Goal: Task Accomplishment & Management: Use online tool/utility

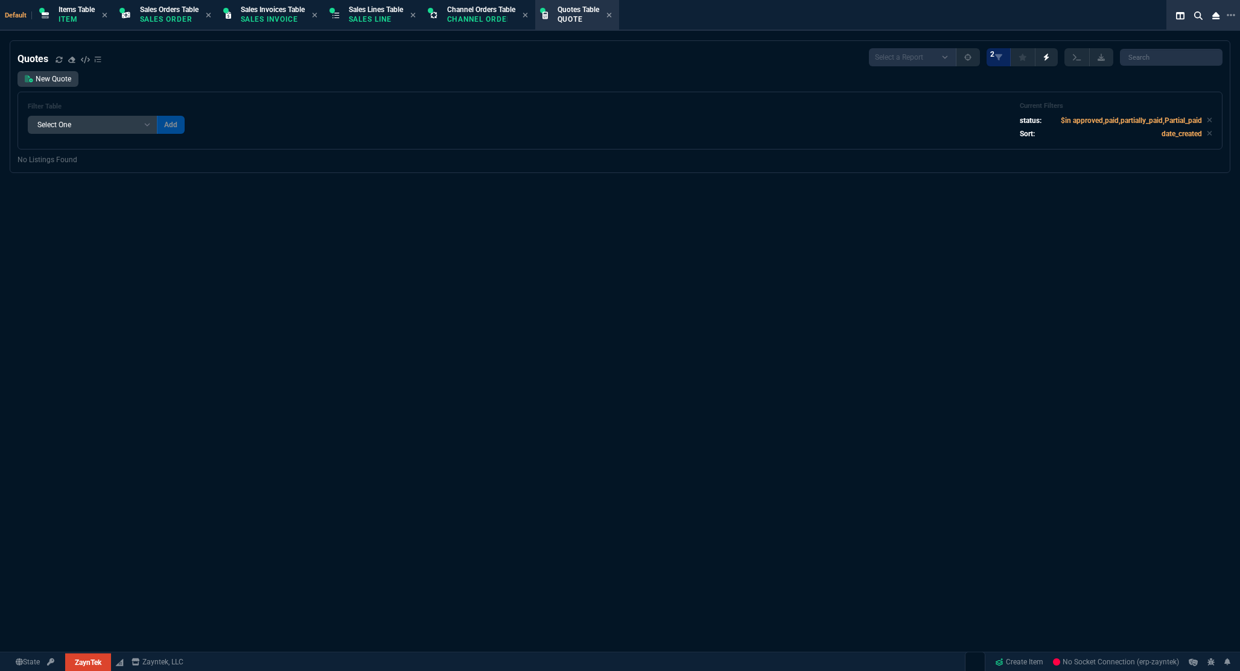
select select "12: [PERSON_NAME]"
select select
select select "12: [PERSON_NAME]"
select select
click at [587, 22] on p "Quote" at bounding box center [578, 19] width 42 height 10
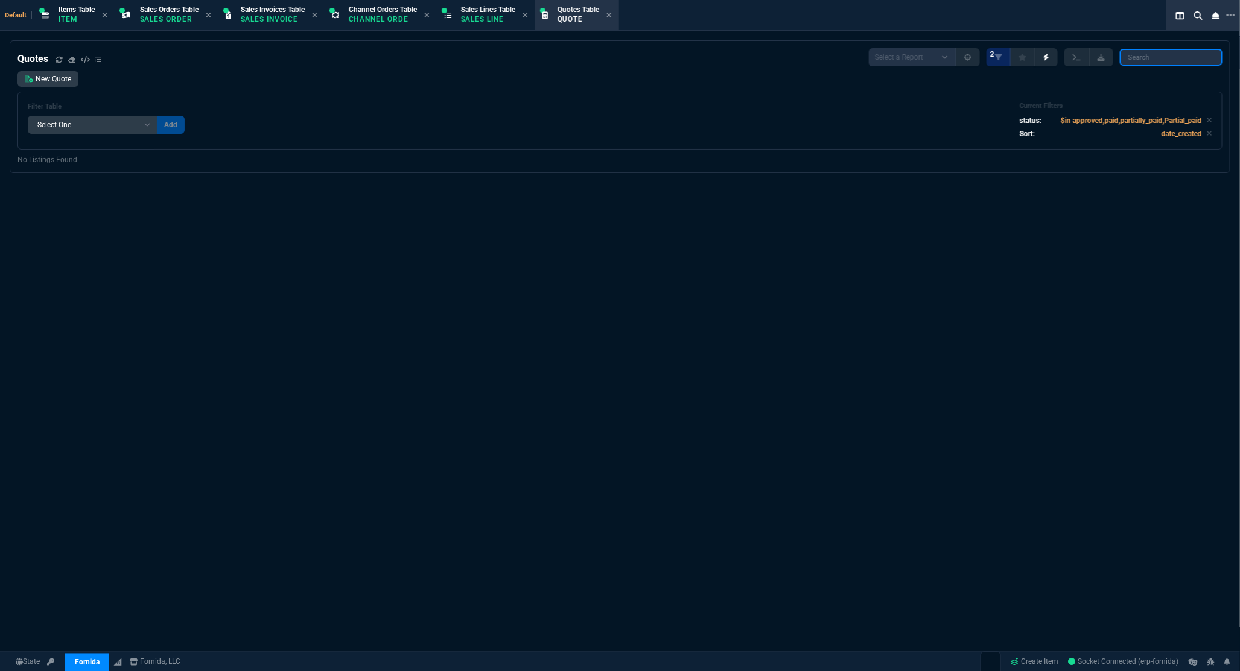
click at [1143, 62] on input "search" at bounding box center [1171, 57] width 103 height 17
click at [1150, 56] on input "search" at bounding box center [1171, 57] width 103 height 17
paste input "106627"
click at [1207, 121] on icon at bounding box center [1209, 120] width 5 height 5
click at [1175, 63] on input "106627" at bounding box center [1171, 57] width 103 height 17
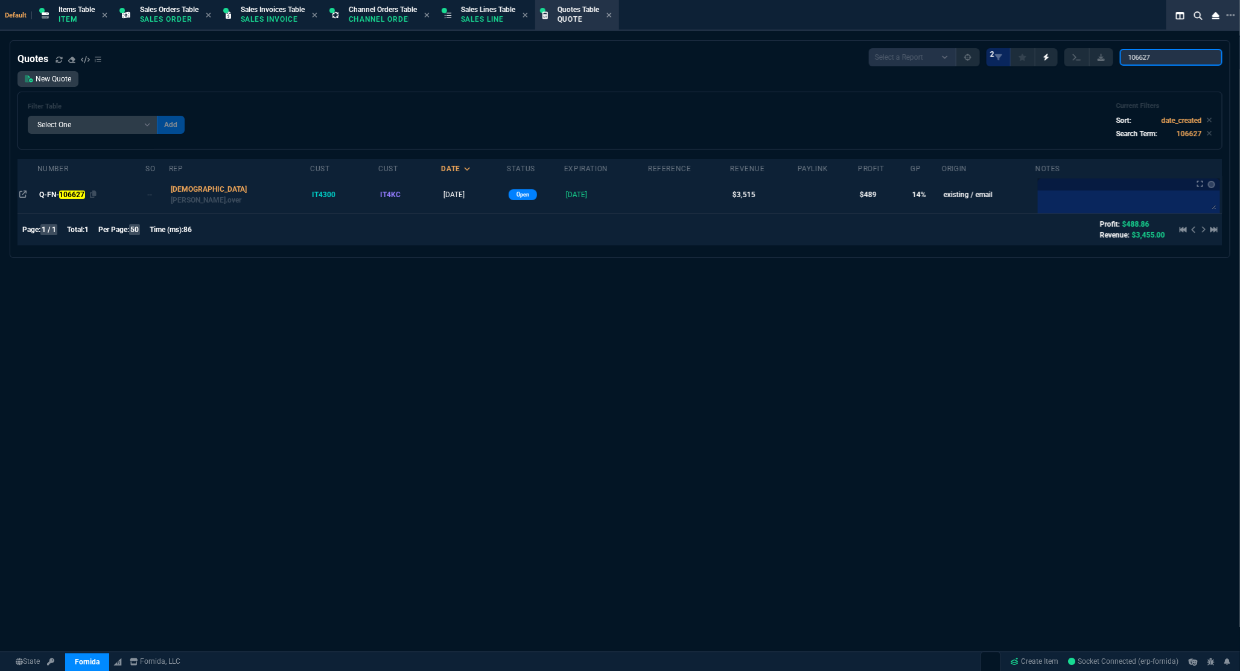
type input "106627"
click at [76, 193] on mark "106627" at bounding box center [72, 195] width 26 height 8
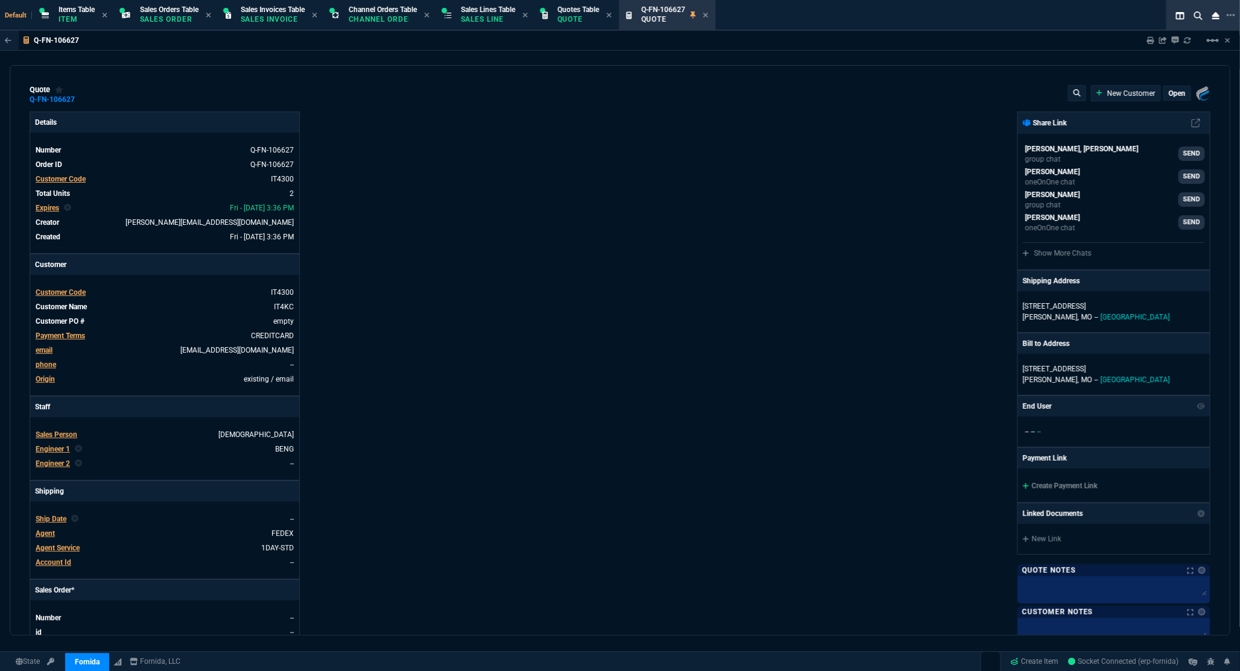
type input "9"
type input "118"
type input "1908.52"
type input "24"
type input "525"
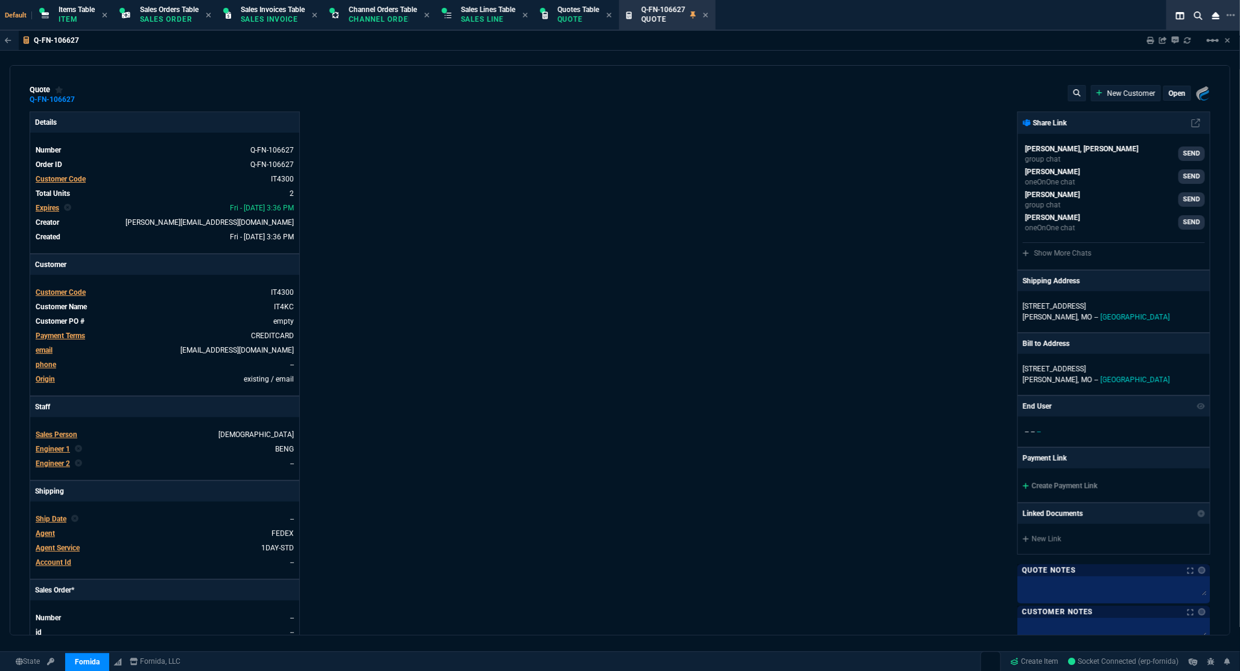
type input "3256.52"
type input "32"
type input "34"
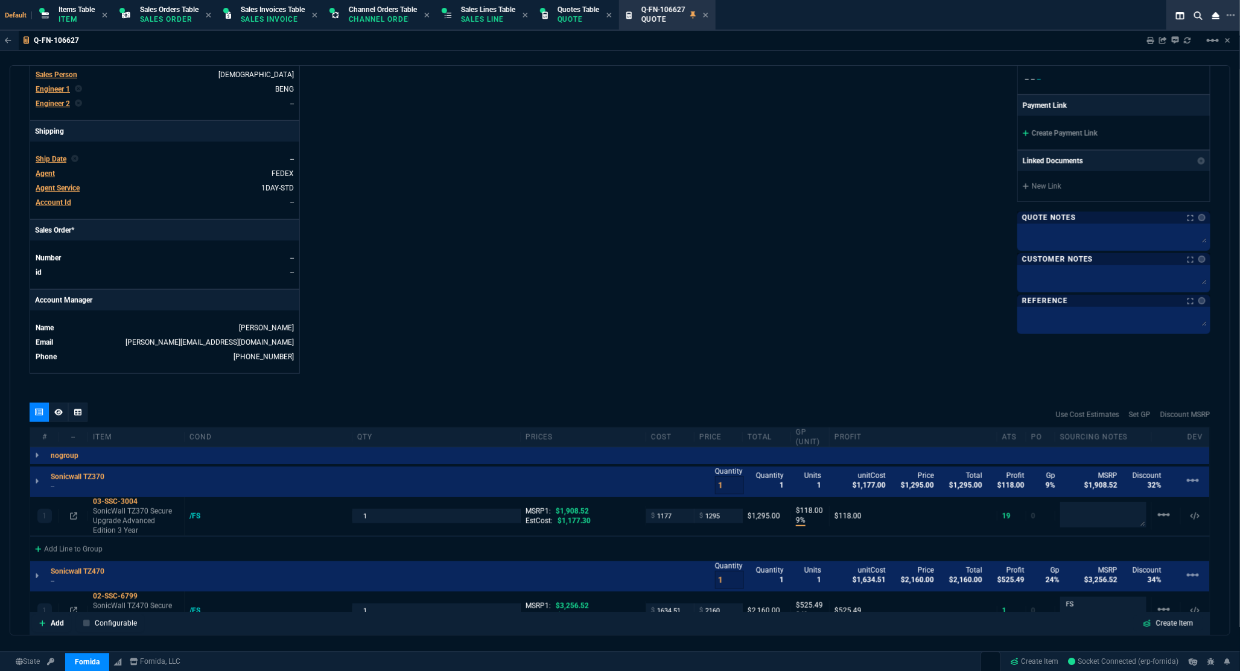
scroll to position [25, 0]
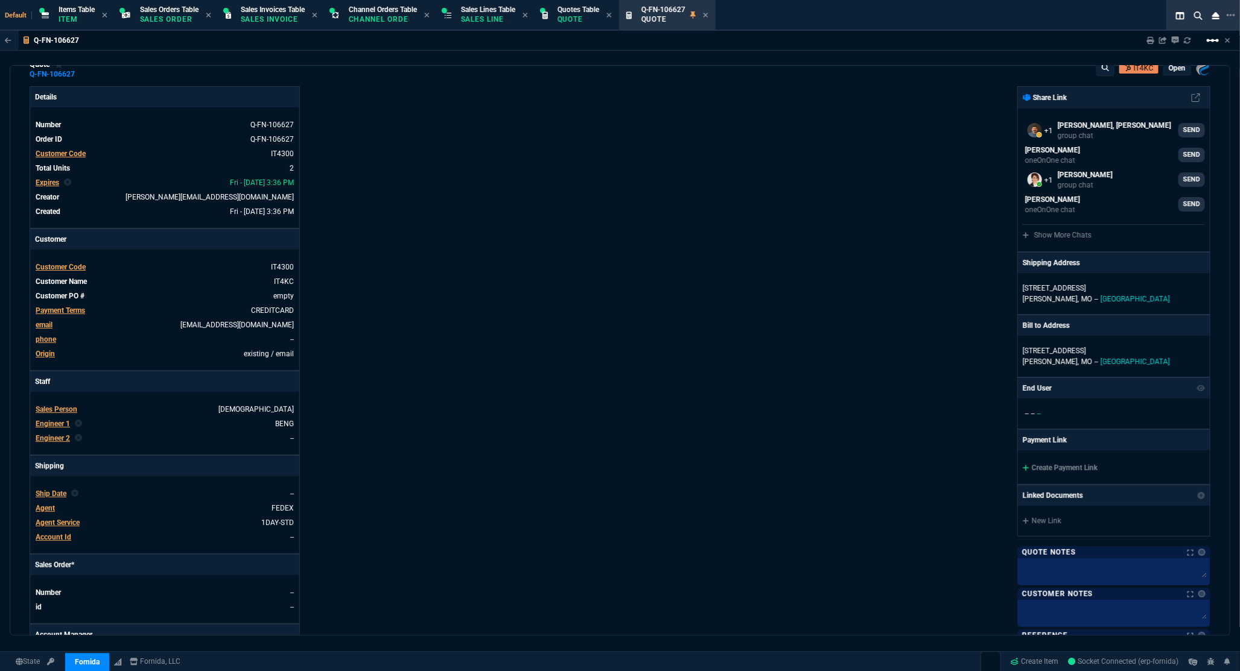
click at [1217, 46] on mat-icon "linear_scale" at bounding box center [1212, 40] width 14 height 14
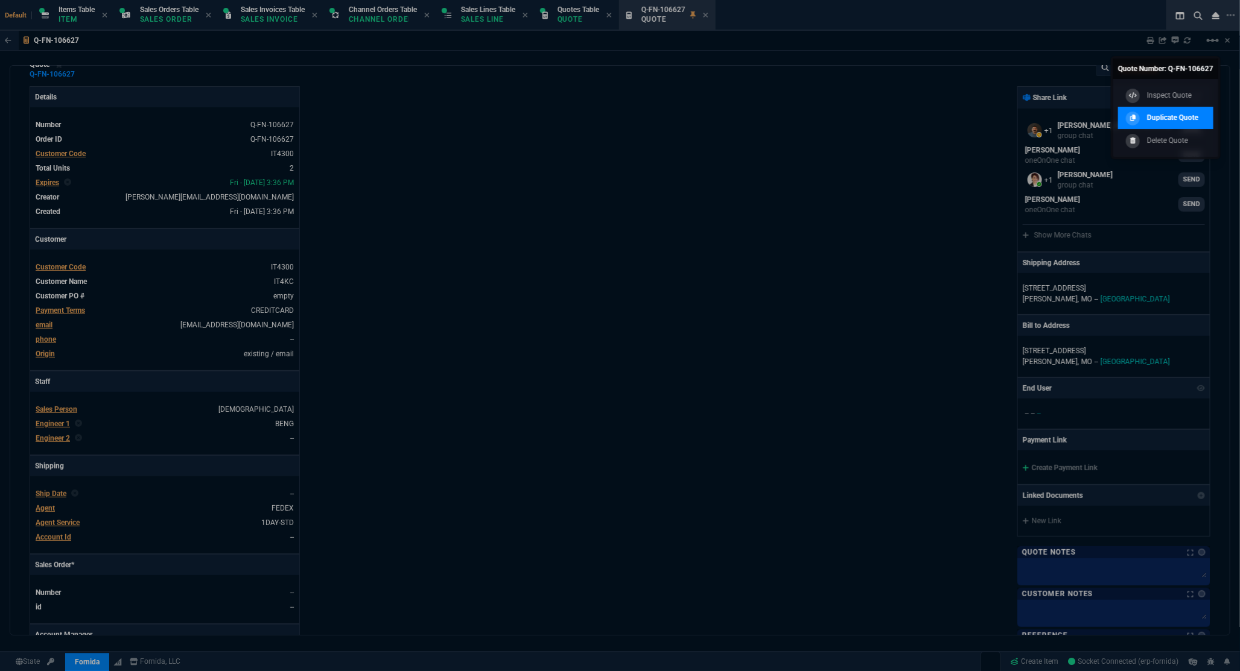
click at [1141, 107] on link "Duplicate Quote" at bounding box center [1165, 118] width 95 height 23
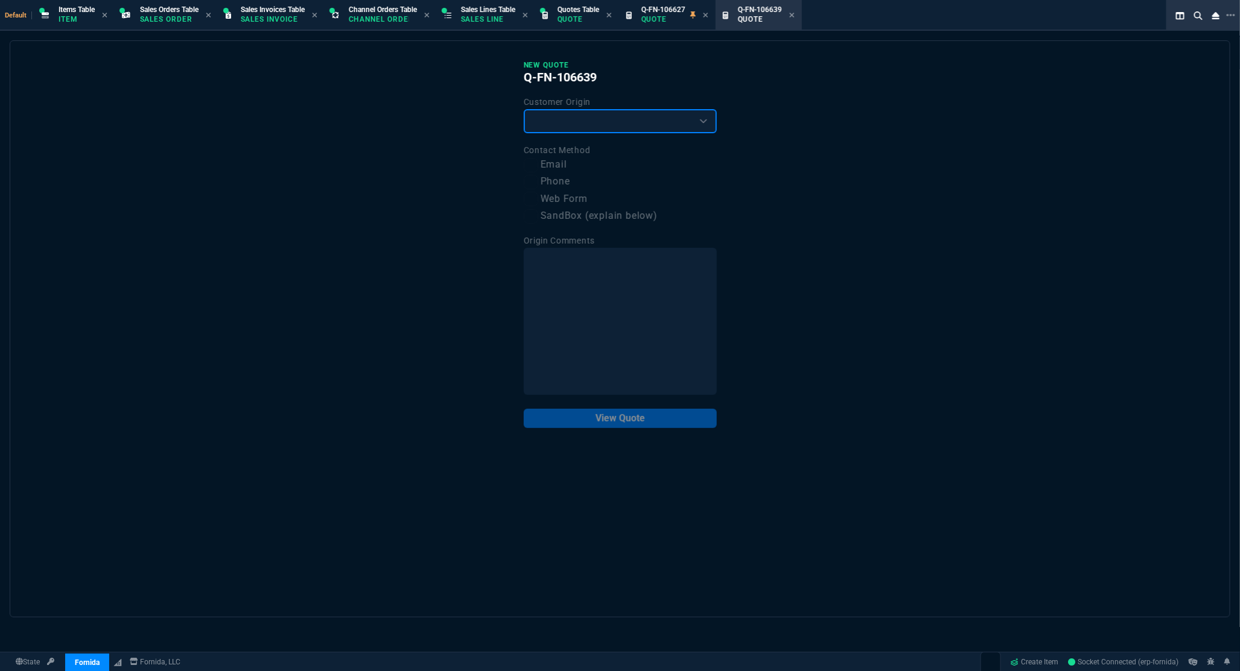
click at [577, 129] on select "Existing Customer Amazon Lead (first order) Website Lead (first order) Called (…" at bounding box center [620, 121] width 193 height 24
click at [569, 135] on div "New Quote Q-FN-106639 Customer Origin Existing Customer Amazon Lead (first orde…" at bounding box center [620, 244] width 193 height 368
click at [568, 128] on select "Existing Customer Amazon Lead (first order) Website Lead (first order) Called (…" at bounding box center [620, 121] width 193 height 24
select select "existing"
click at [524, 110] on select "Existing Customer Amazon Lead (first order) Website Lead (first order) Called (…" at bounding box center [620, 121] width 193 height 24
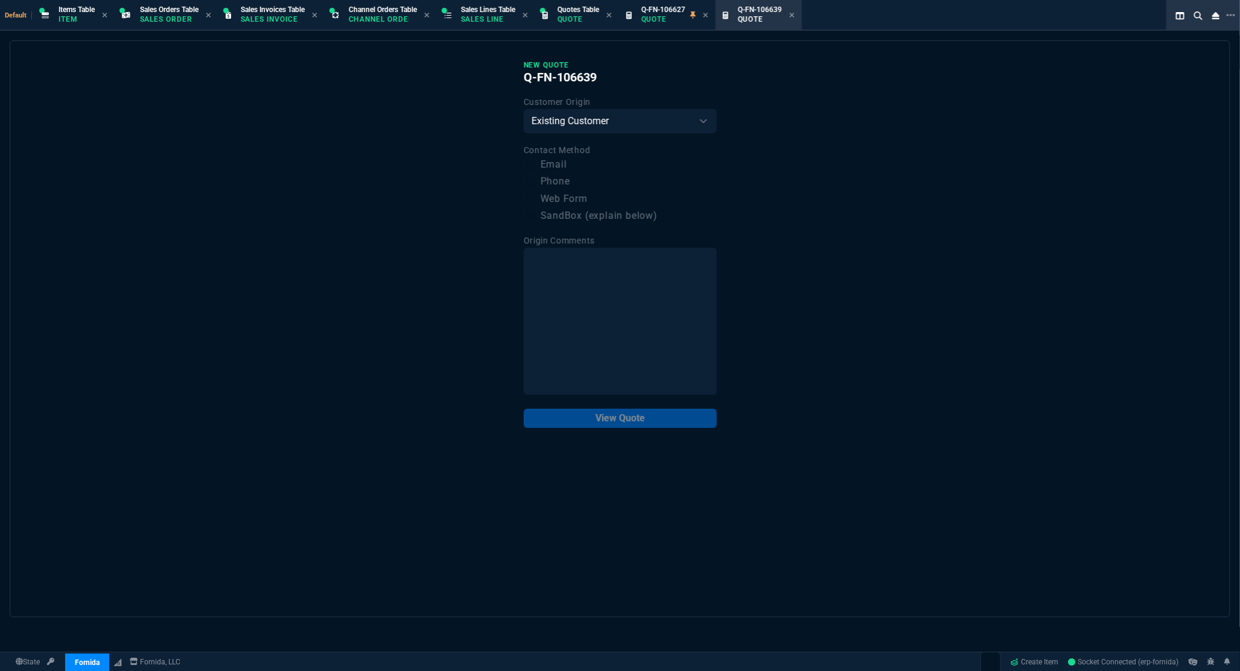
click at [556, 166] on label "Email" at bounding box center [620, 164] width 193 height 15
click at [538, 166] on input "Email" at bounding box center [531, 165] width 14 height 14
checkbox input "true"
click at [646, 424] on button "View Quote" at bounding box center [620, 418] width 193 height 19
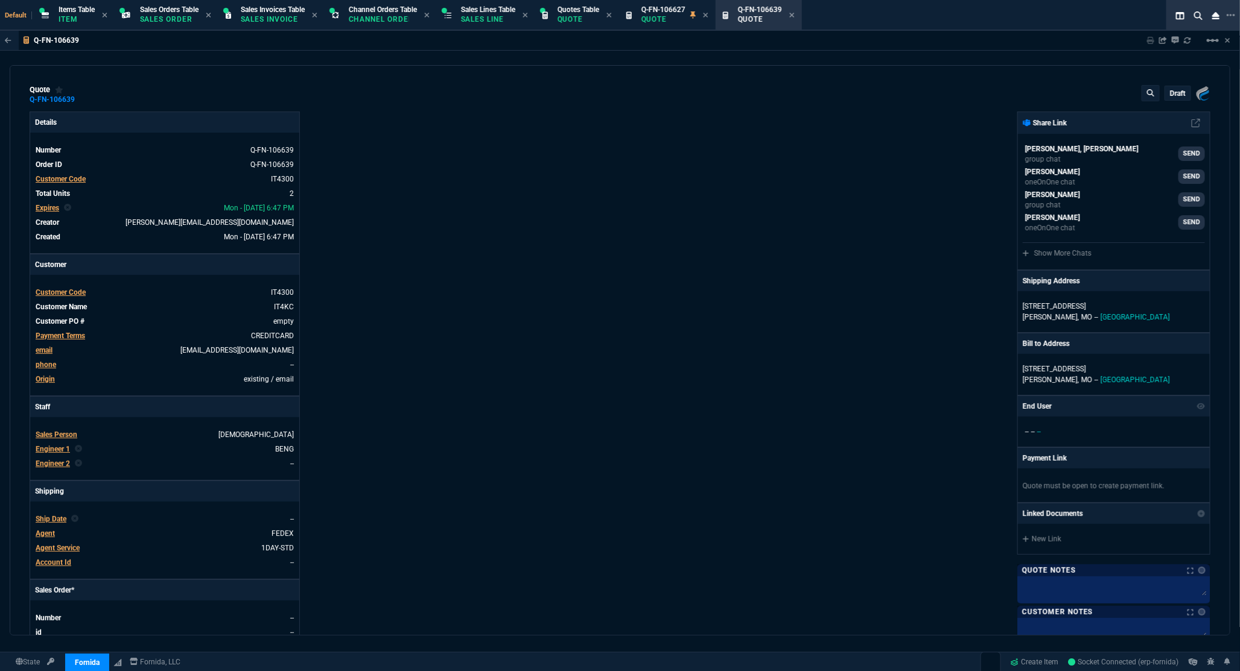
type input "9"
type input "118"
type input "24"
type input "525"
type input "32"
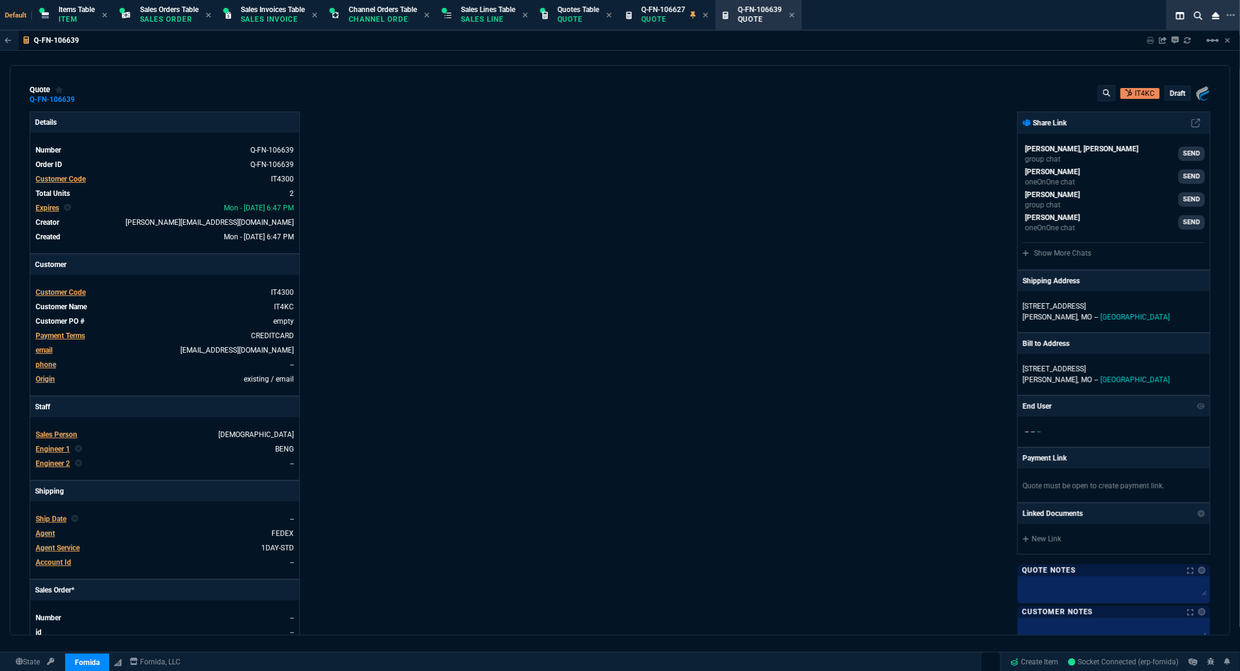
type input "34"
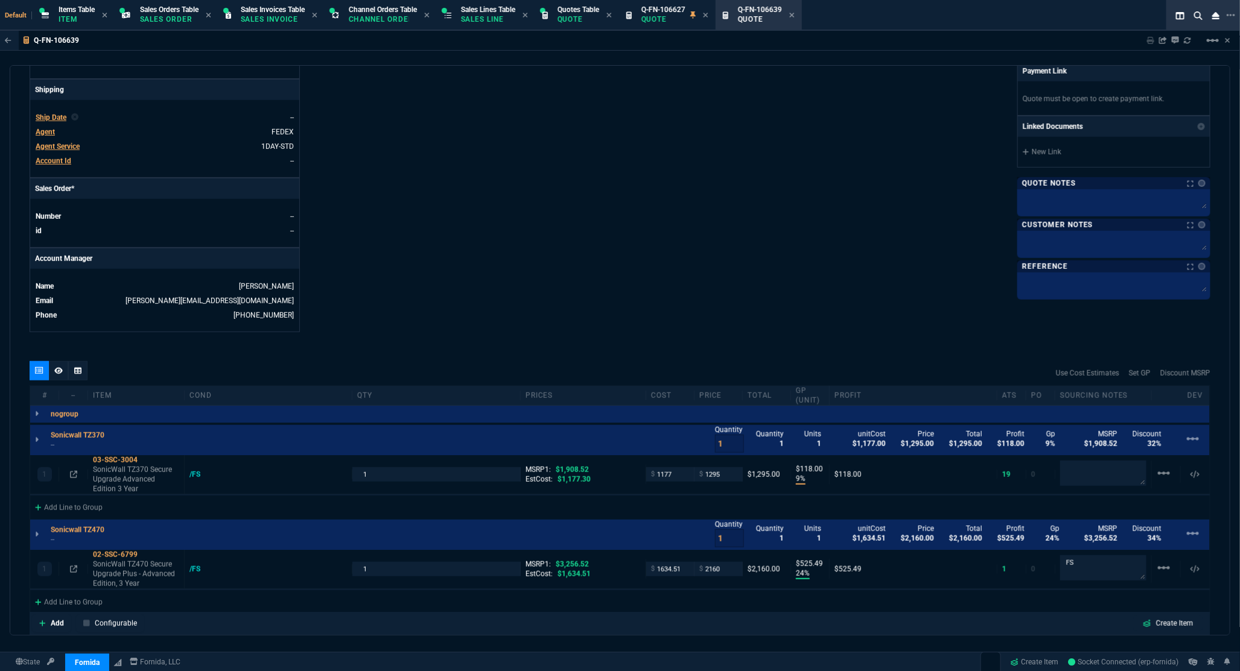
scroll to position [572, 0]
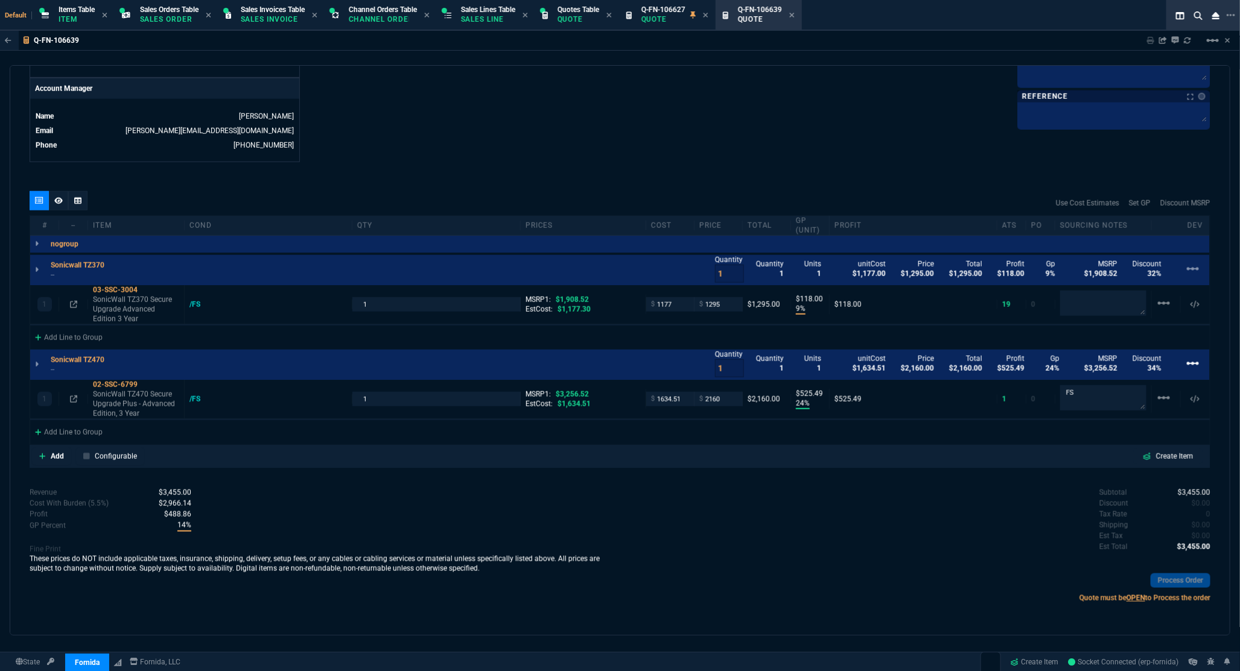
click at [1186, 365] on mat-icon "linear_scale" at bounding box center [1192, 364] width 14 height 14
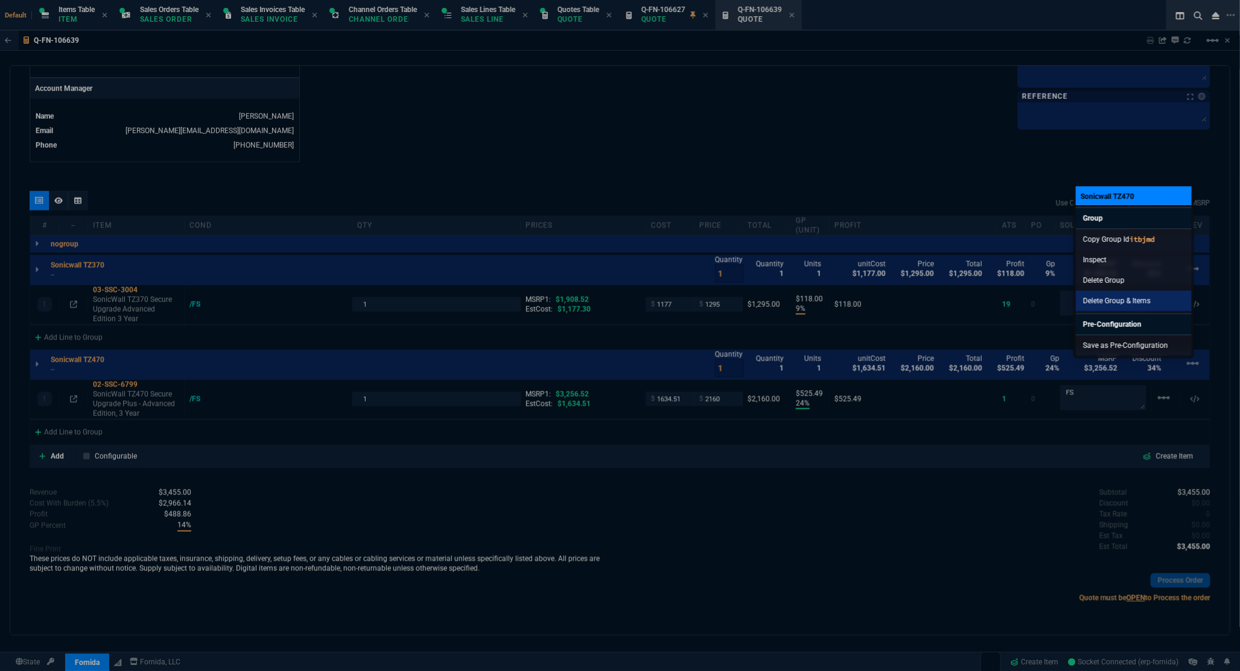
click at [1102, 292] on link "Delete Group & Items" at bounding box center [1134, 301] width 116 height 21
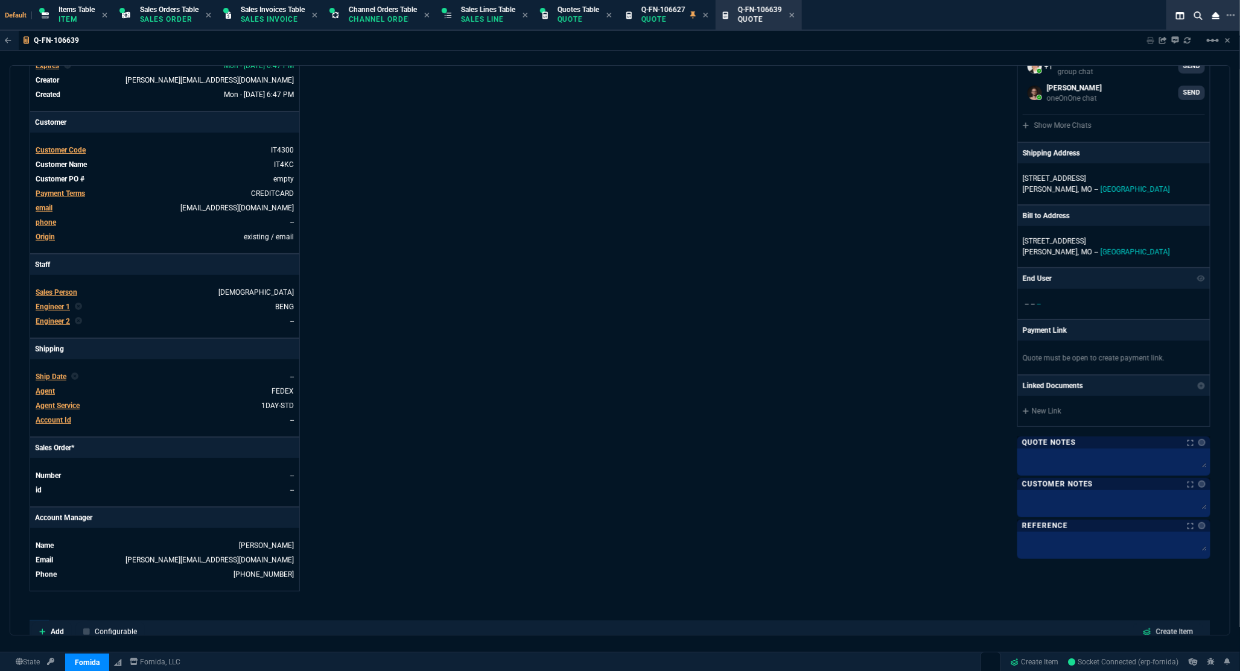
scroll to position [0, 0]
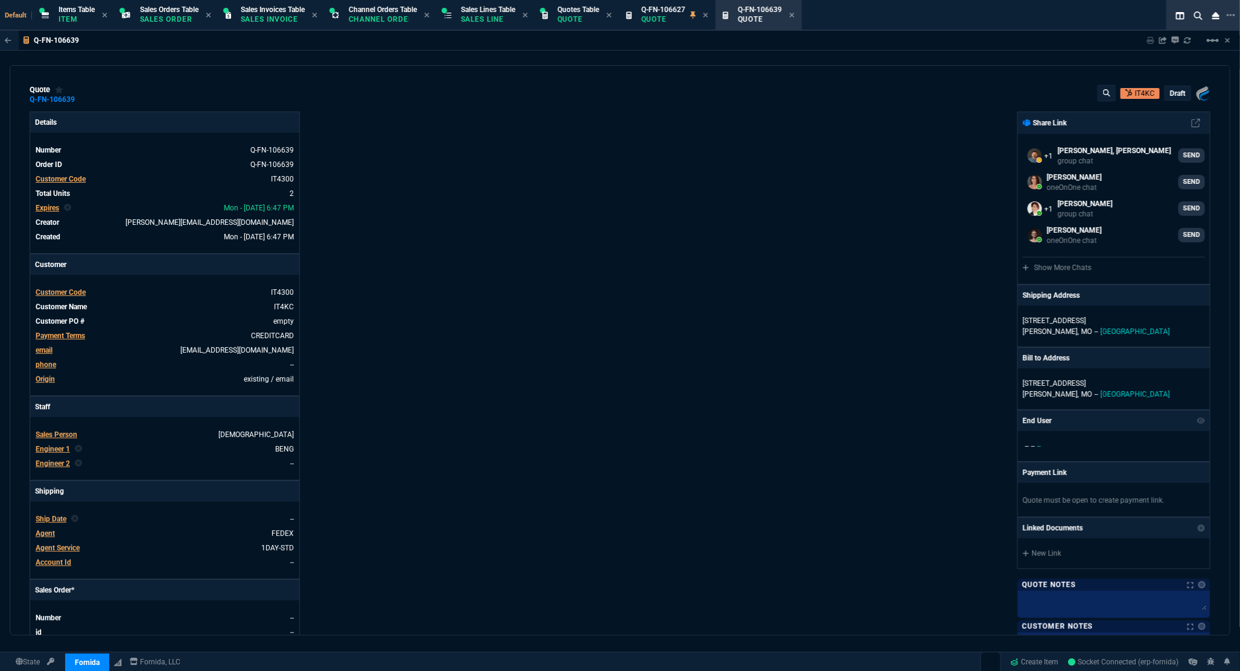
click at [1172, 93] on p "draft" at bounding box center [1178, 94] width 16 height 10
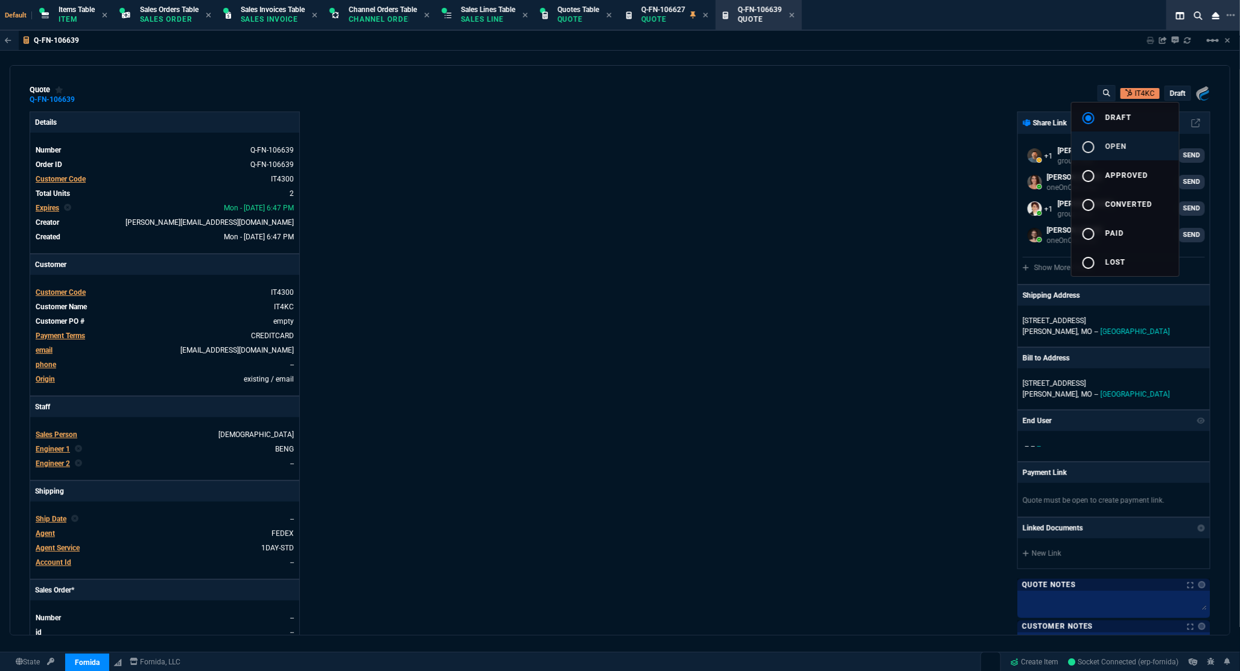
click at [1141, 148] on button "radio_button_unchecked open" at bounding box center [1124, 146] width 107 height 29
click at [783, 177] on div at bounding box center [620, 335] width 1240 height 671
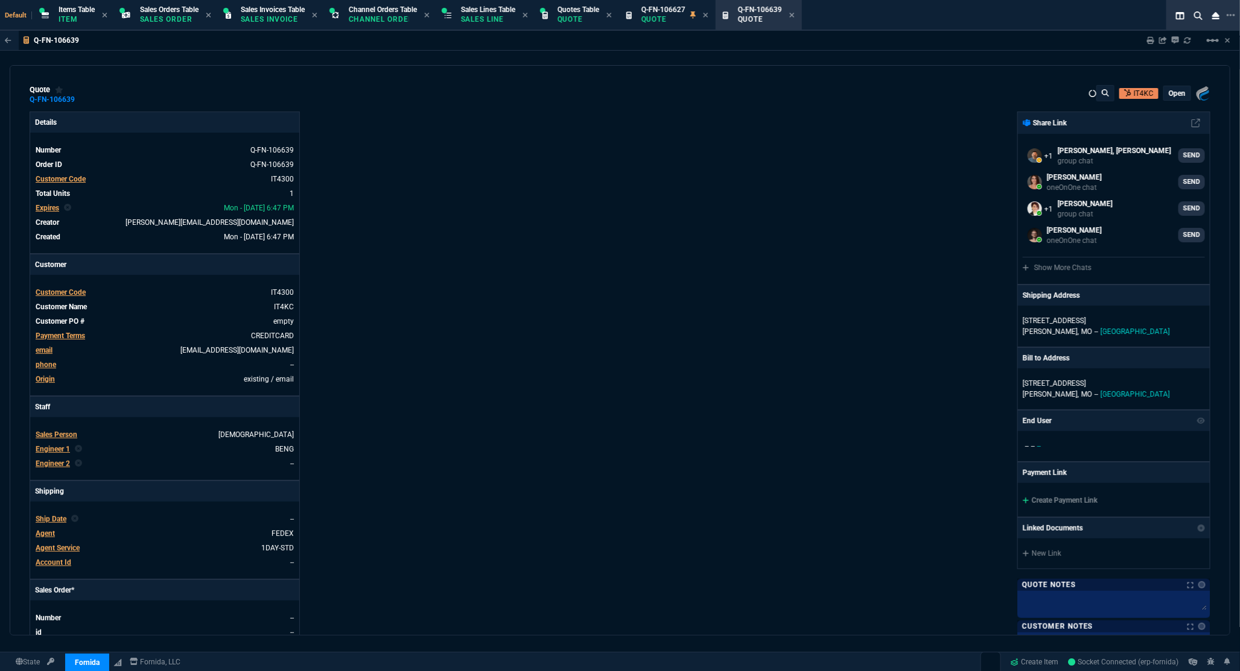
type input "9"
type input "118"
type input "32"
type input "9"
type input "118"
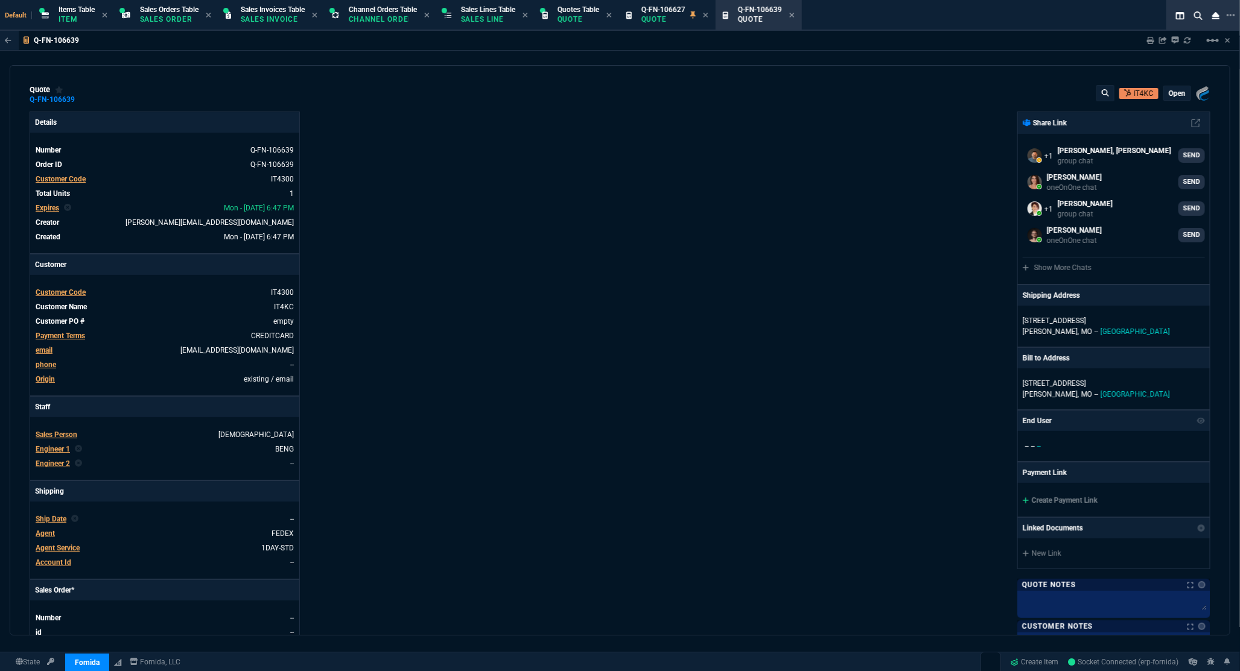
type input "32"
click at [1069, 502] on link "Create Payment Link" at bounding box center [1060, 500] width 75 height 8
click at [284, 323] on link "empty" at bounding box center [282, 321] width 23 height 11
drag, startPoint x: 270, startPoint y: 322, endPoint x: 306, endPoint y: 320, distance: 36.9
click at [288, 326] on link "empty" at bounding box center [283, 321] width 21 height 8
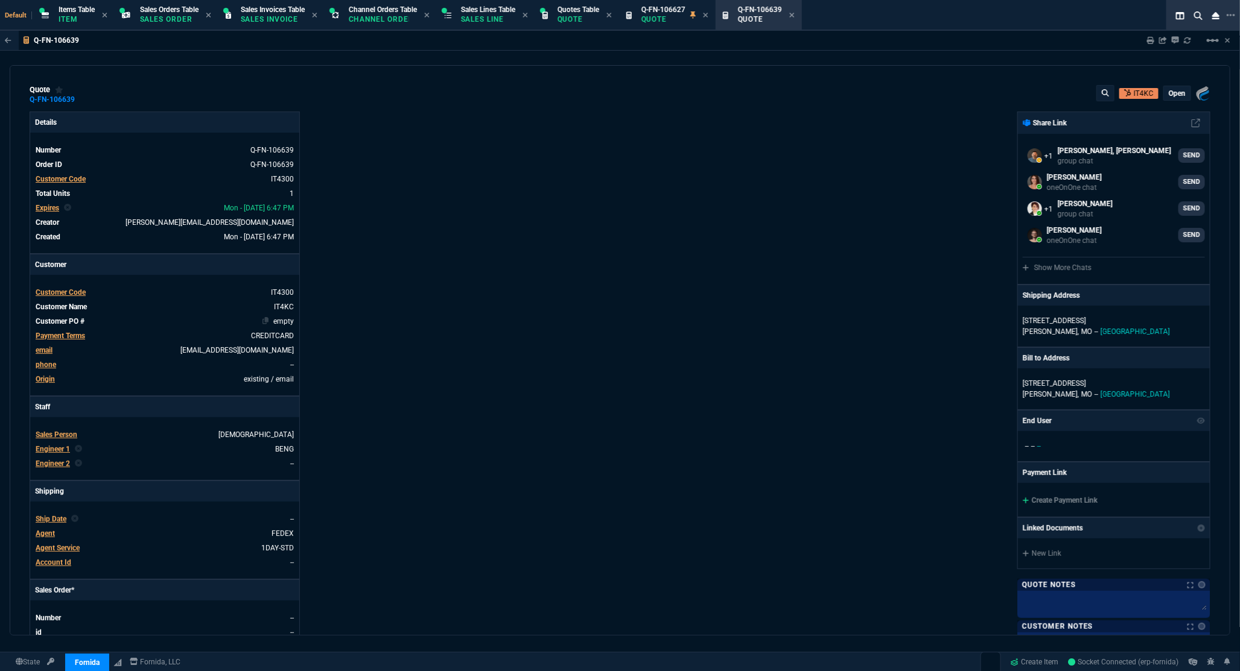
click at [282, 320] on link "empty" at bounding box center [283, 321] width 21 height 8
click at [383, 342] on div "Details Number Q-FN-106639 Order ID Q-FN-106639 Customer Code IT4300 Total Unit…" at bounding box center [325, 423] width 591 height 623
click at [1150, 40] on icon at bounding box center [1150, 40] width 7 height 7
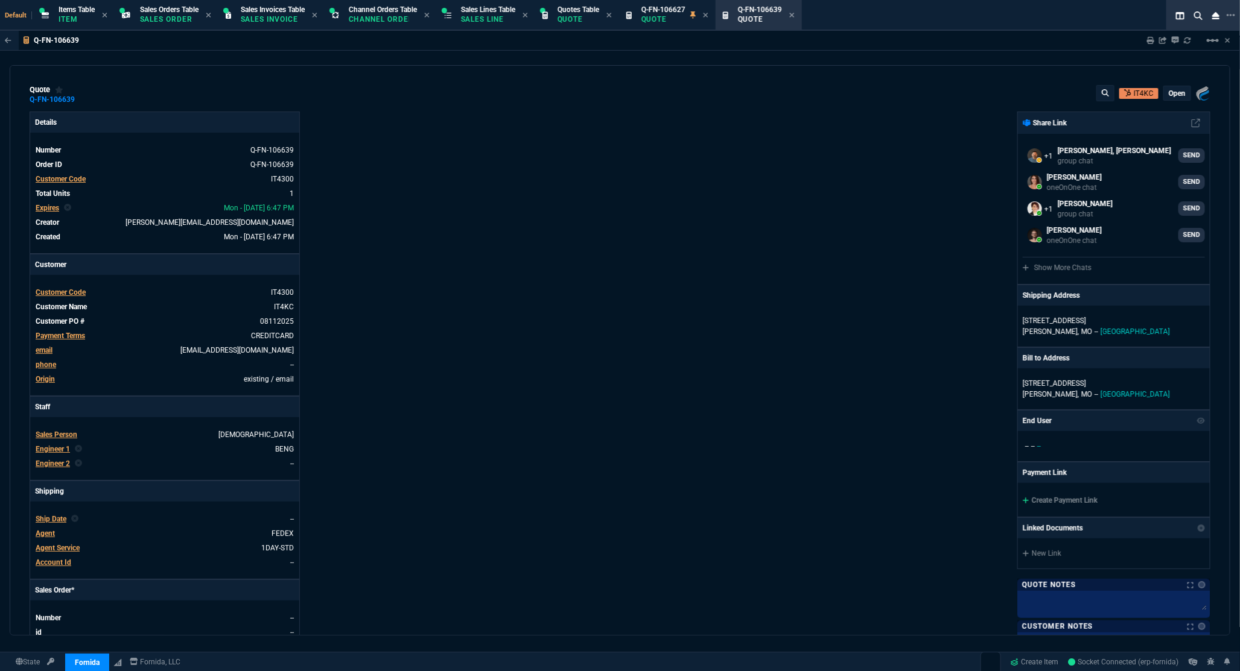
scroll to position [54, 0]
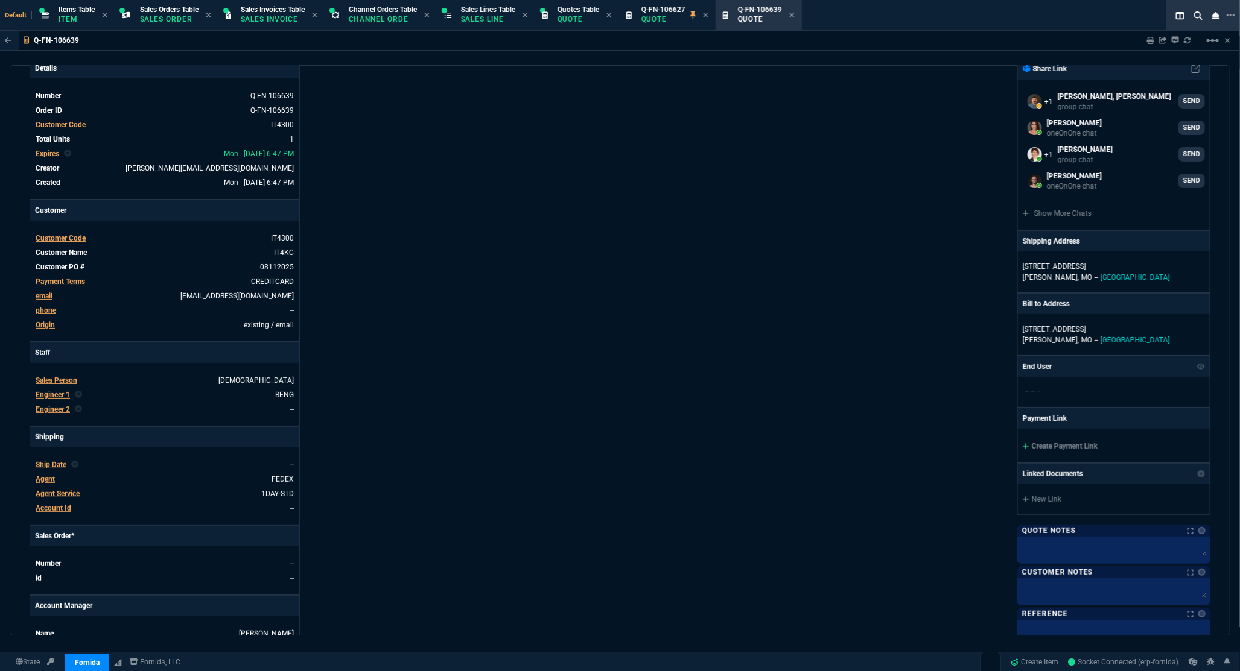
type input "9"
type input "118"
type input "32"
click at [1072, 448] on link "Create Payment Link" at bounding box center [1060, 446] width 75 height 8
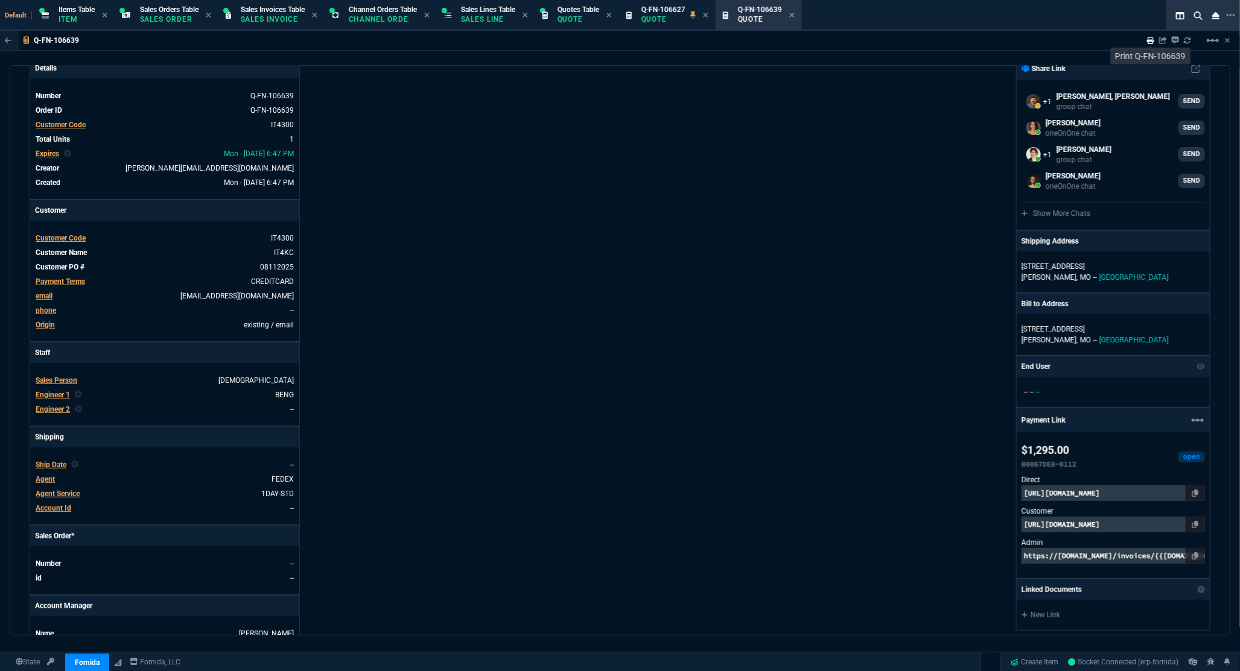
click at [1149, 39] on icon at bounding box center [1150, 40] width 7 height 7
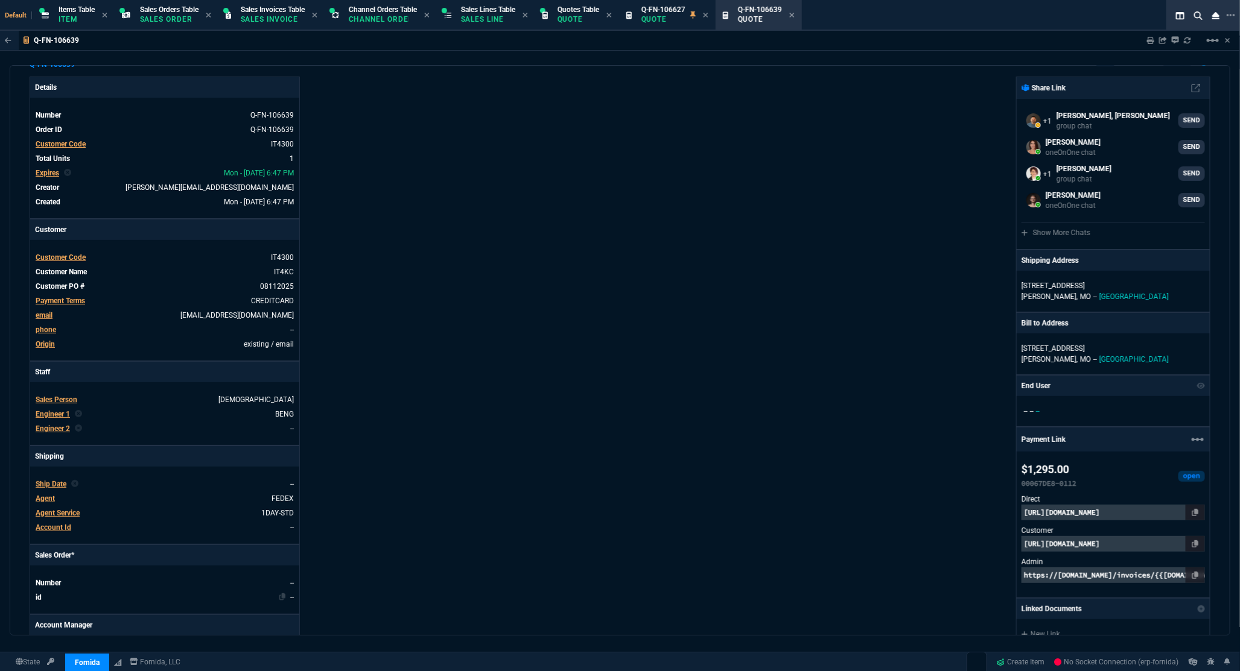
type input "32"
click at [1192, 547] on link at bounding box center [1194, 544] width 19 height 16
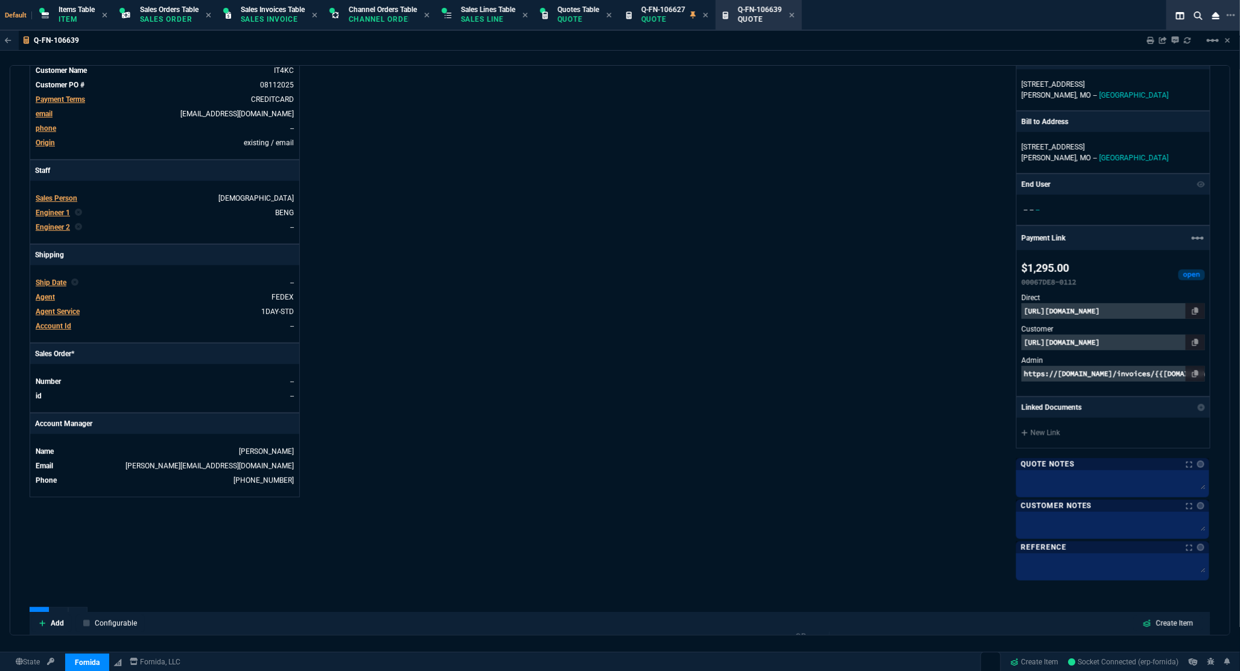
scroll to position [0, 0]
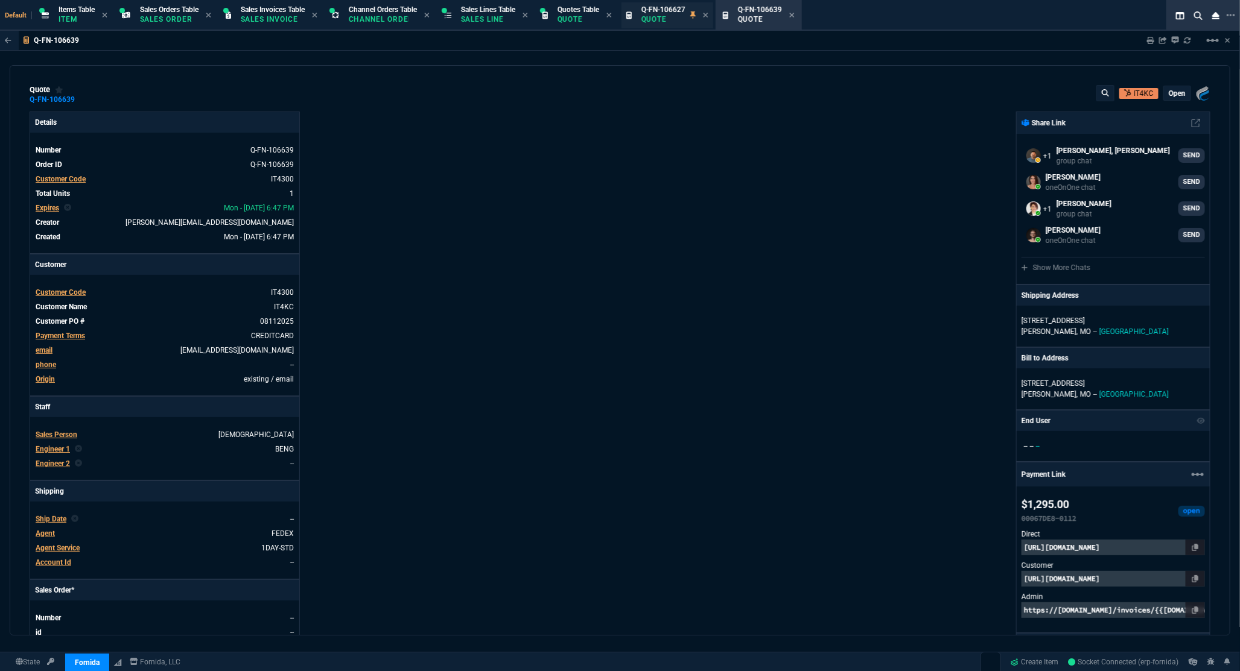
click at [708, 12] on div "Q-FN-106627 Quote" at bounding box center [674, 15] width 67 height 21
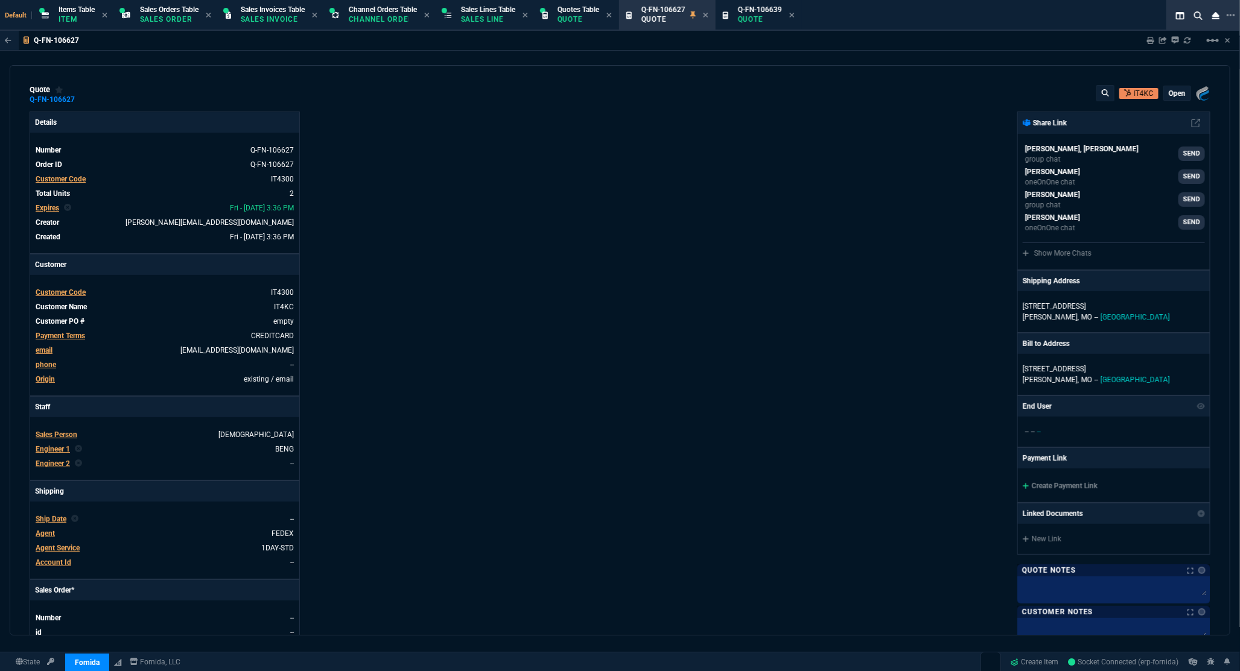
type input "9"
type input "118"
type input "1908.52"
type input "24"
type input "525"
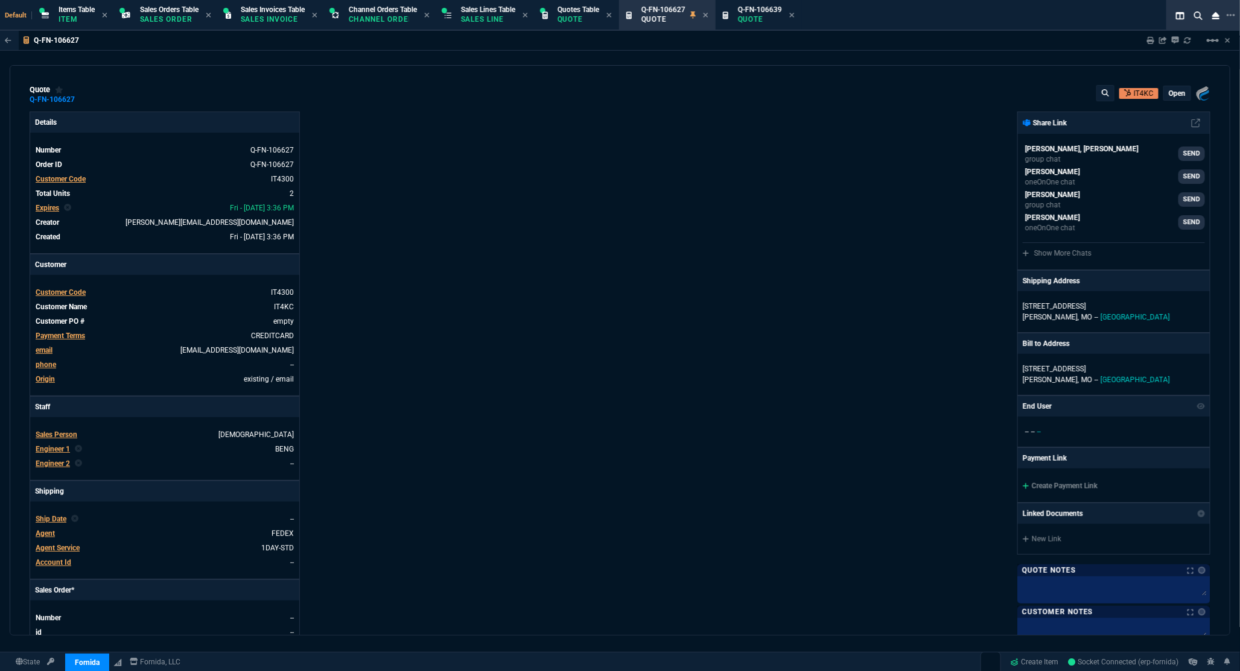
type input "3256.52"
type input "32"
type input "34"
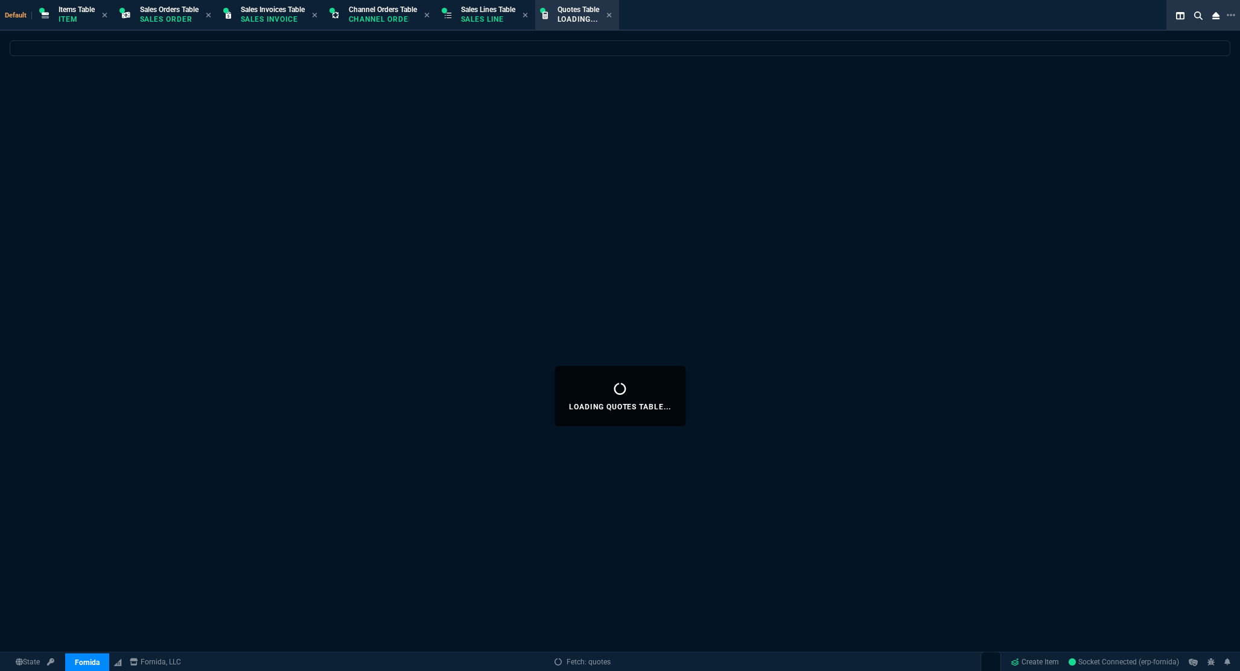
select select "12: [PERSON_NAME]"
select select
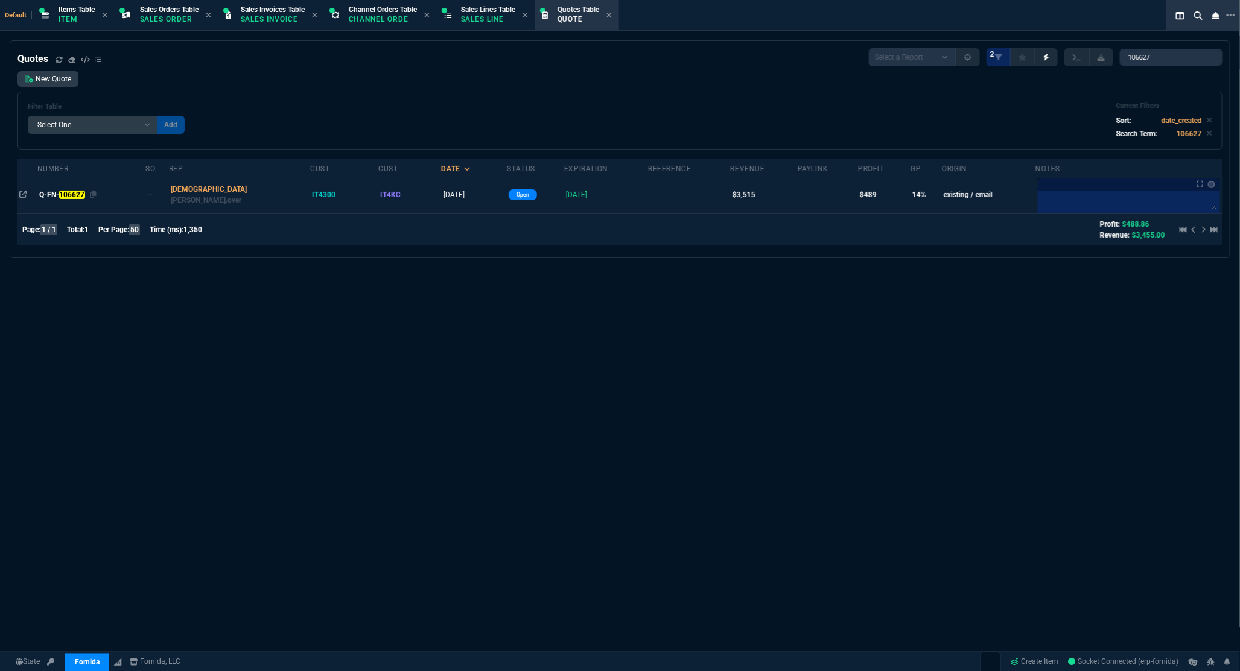
click at [75, 197] on mark "106627" at bounding box center [72, 195] width 26 height 8
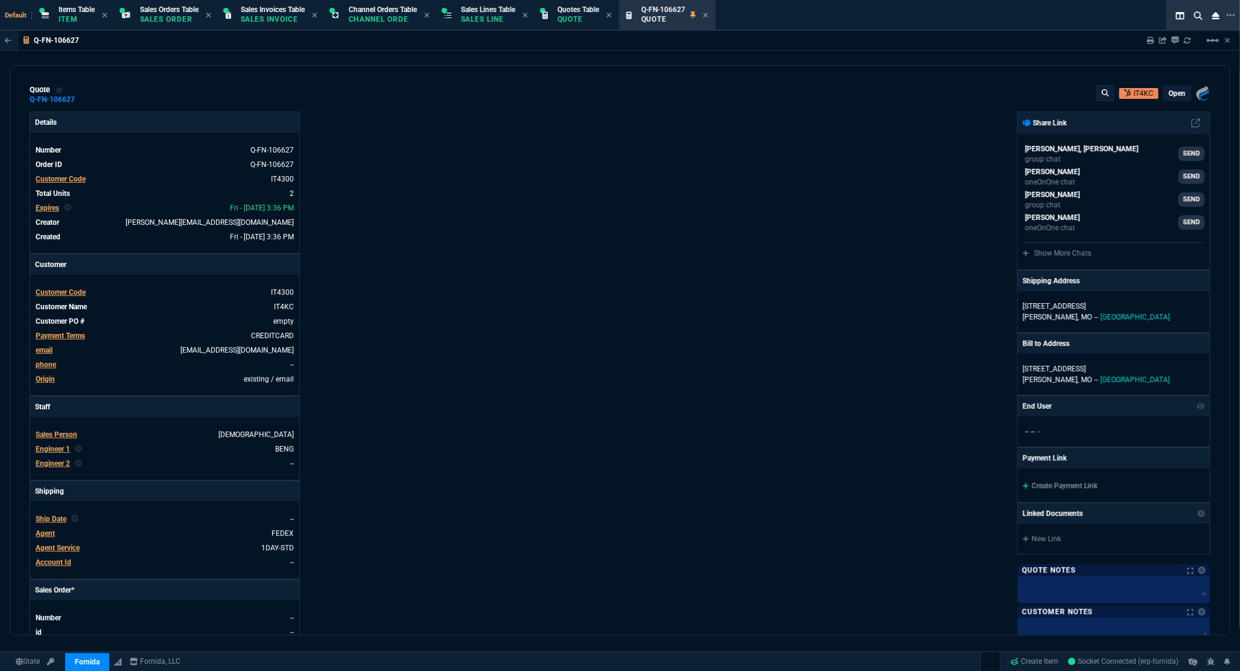
type input "9"
type input "118"
type input "24"
type input "525"
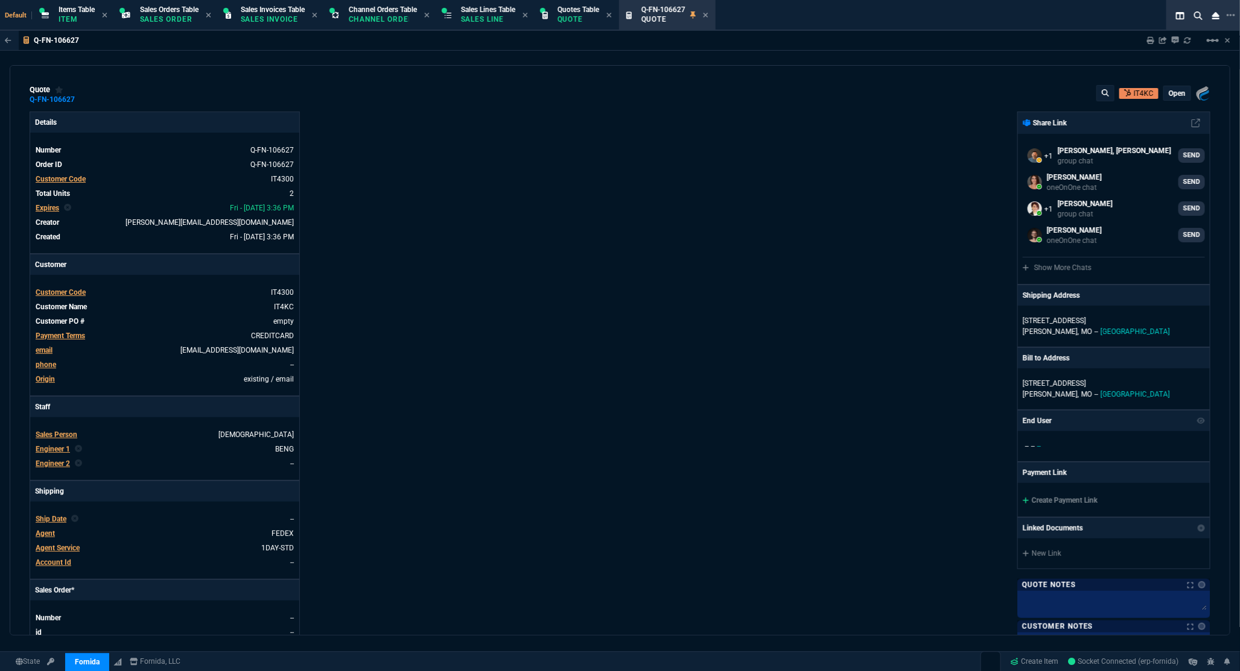
type input "1908.52"
type input "3256.52"
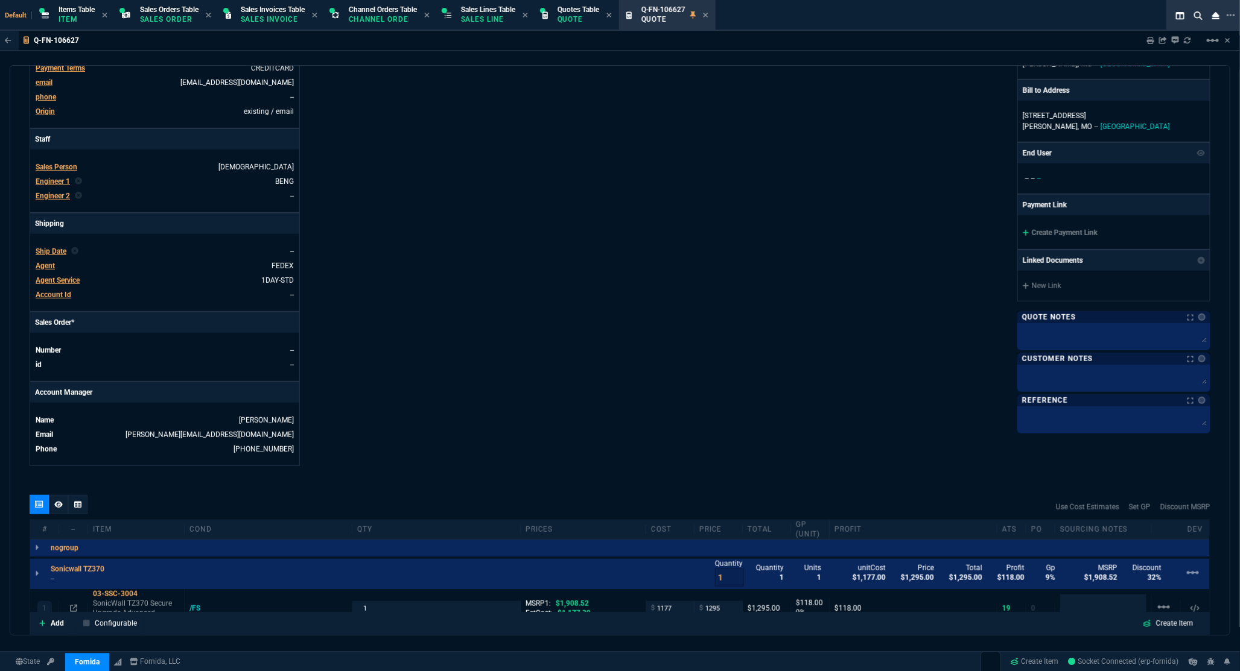
type input "32"
type input "34"
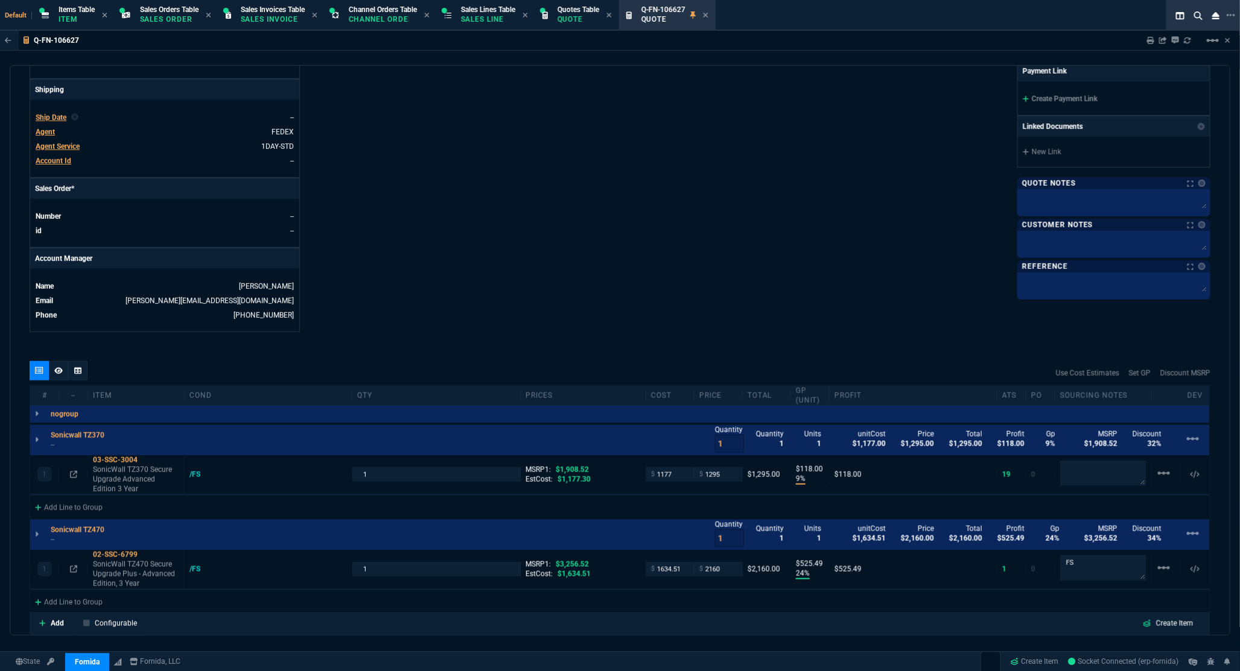
scroll to position [469, 0]
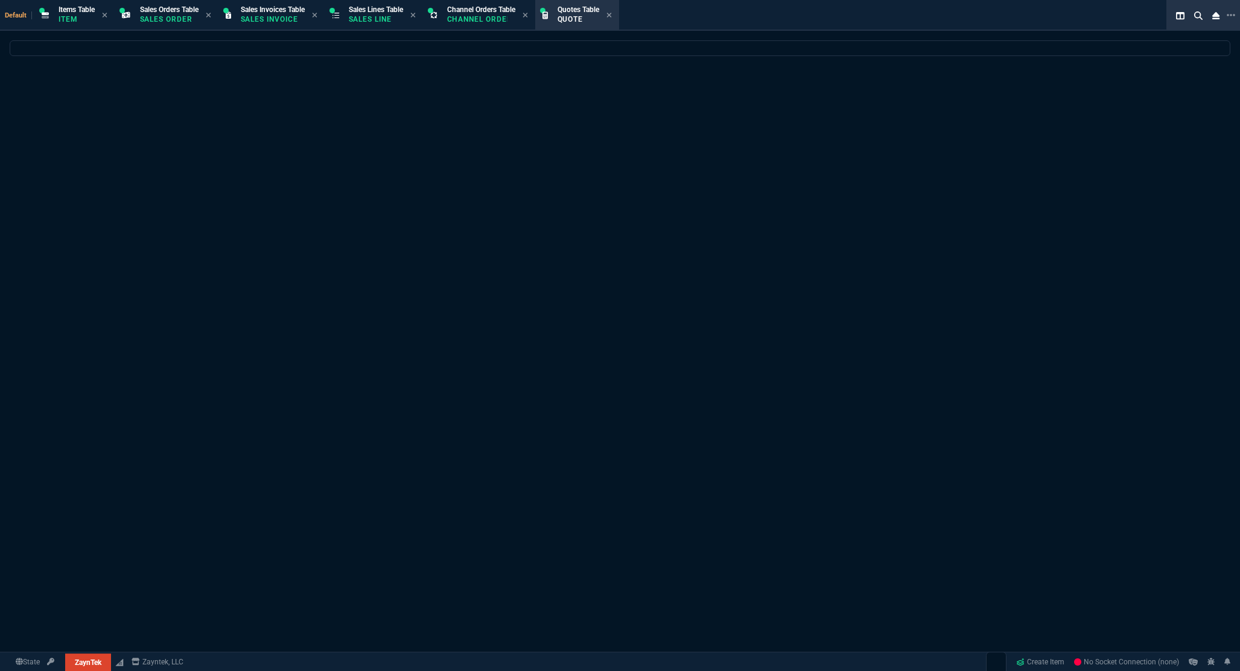
select select "12: [PERSON_NAME]"
select select
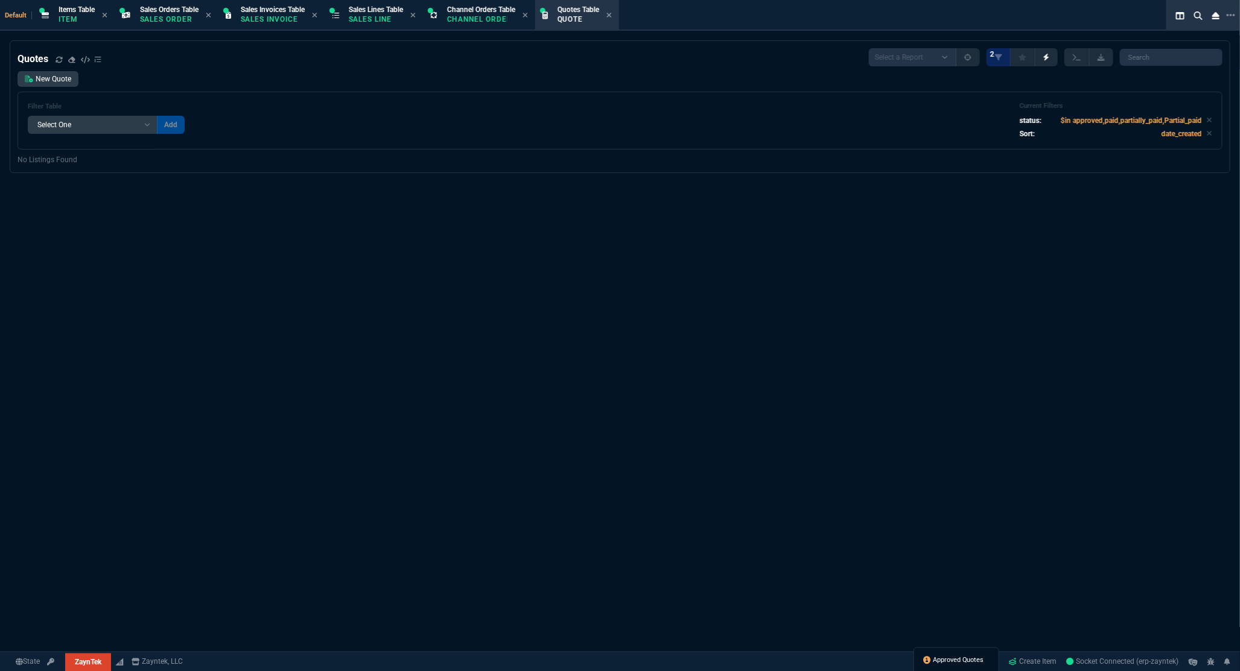
drag, startPoint x: 941, startPoint y: 652, endPoint x: 939, endPoint y: 662, distance: 10.4
click at [939, 662] on div "Approved Quotes" at bounding box center [956, 662] width 86 height 29
click at [939, 664] on span "Approved Quotes" at bounding box center [958, 661] width 51 height 10
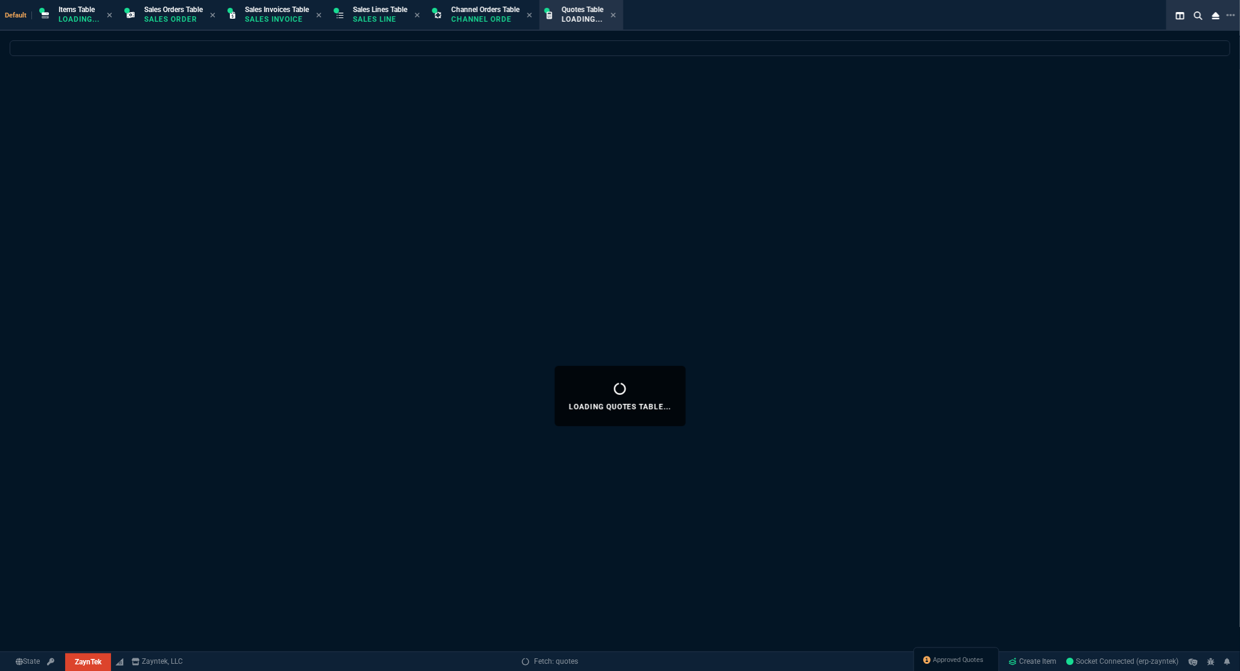
select select
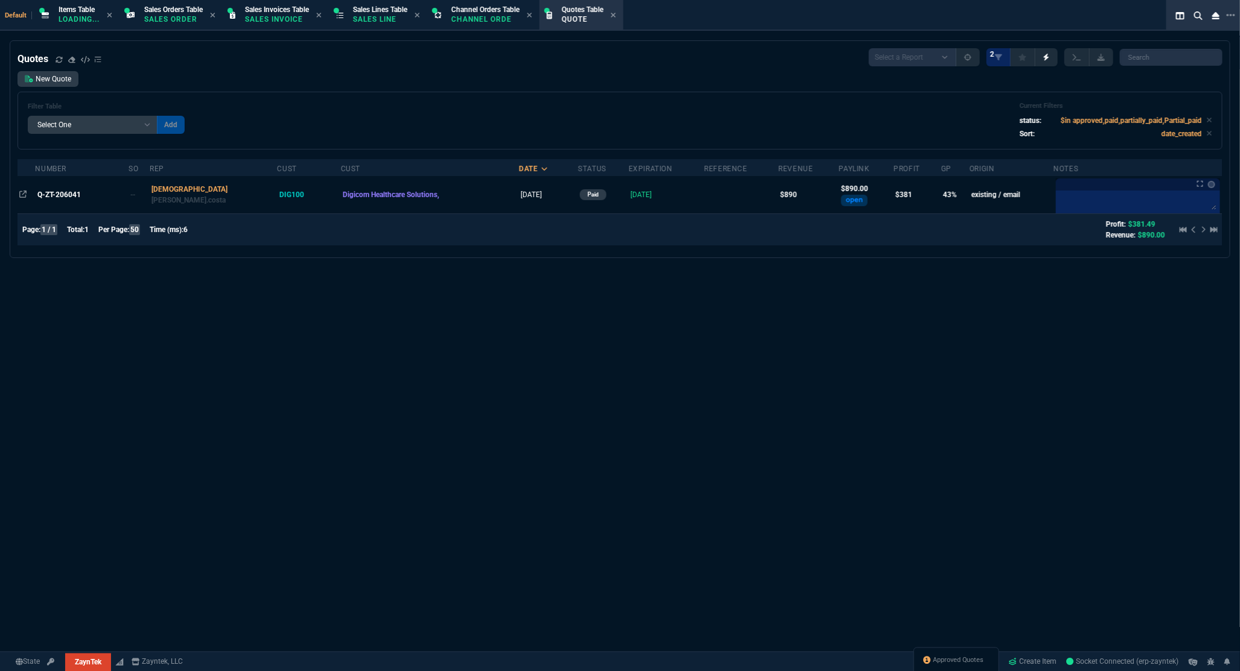
click at [53, 196] on span "Q-ZT-206041" at bounding box center [58, 195] width 43 height 8
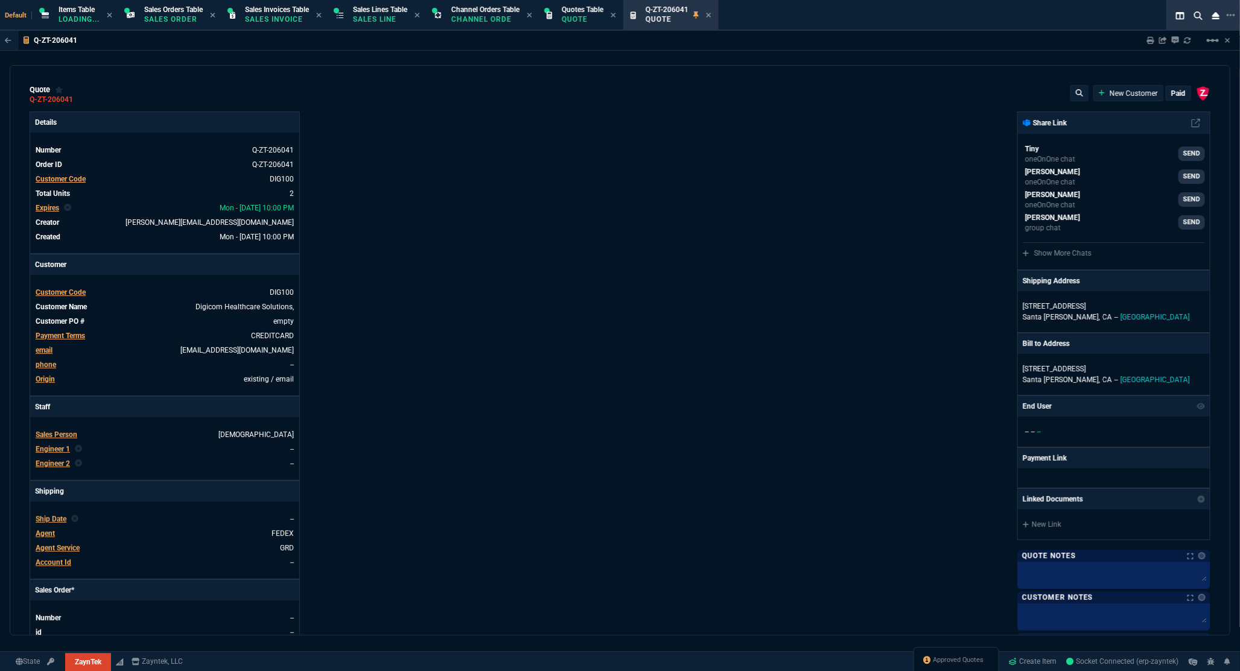
type input "46"
type input "204"
type input "2498"
type input "82"
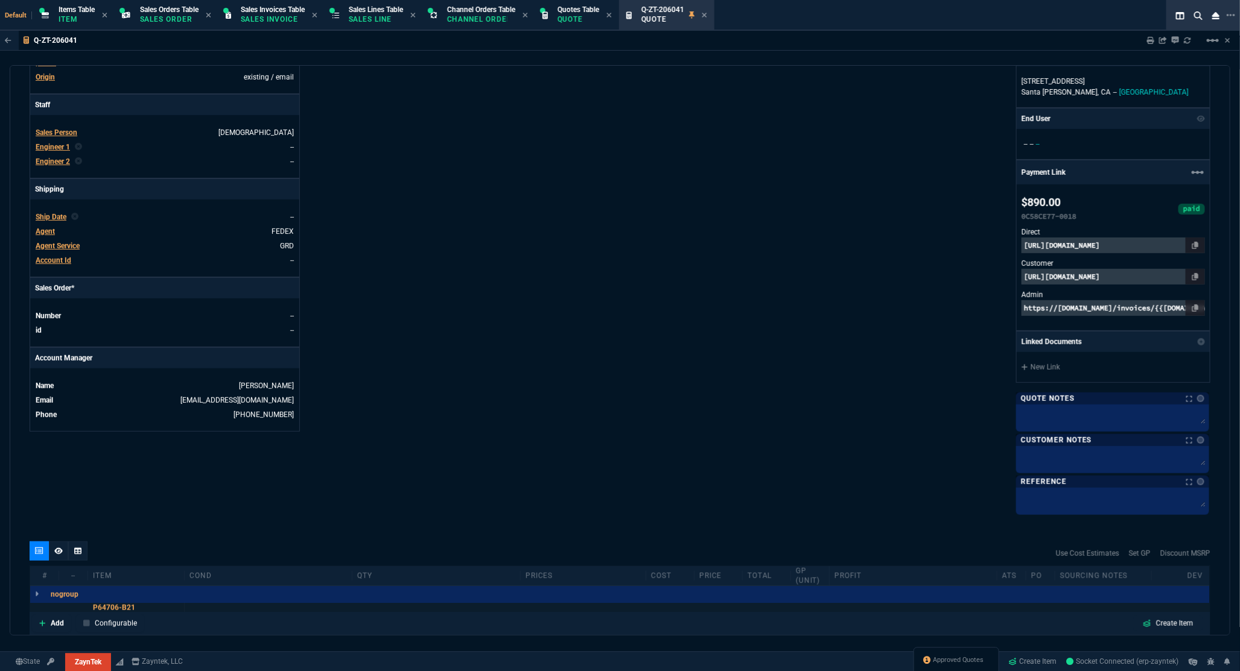
scroll to position [503, 0]
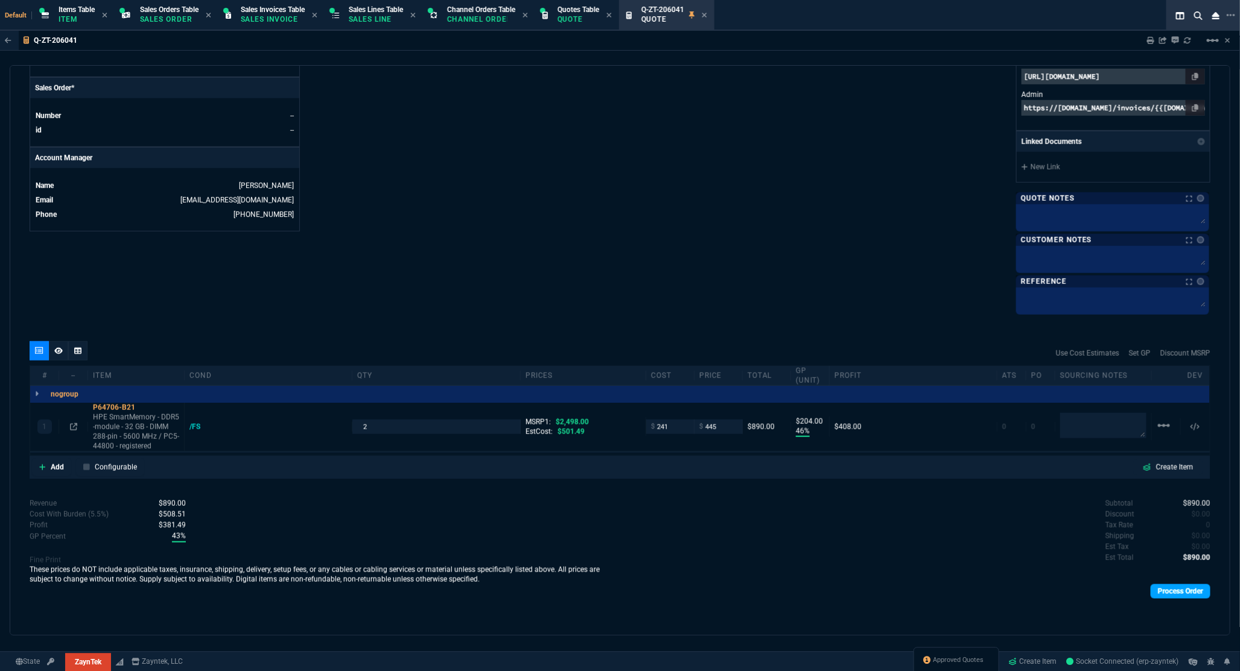
click at [1185, 597] on link "Process Order" at bounding box center [1180, 592] width 60 height 14
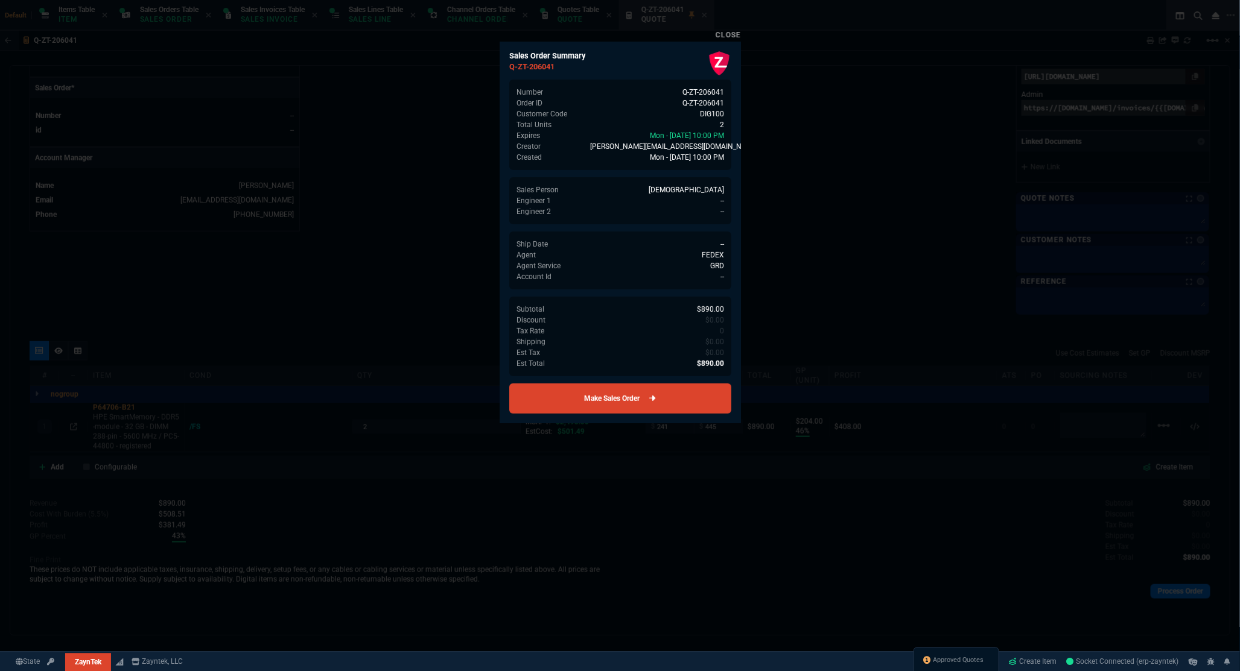
click at [603, 390] on link "Make Sales Order" at bounding box center [620, 399] width 222 height 30
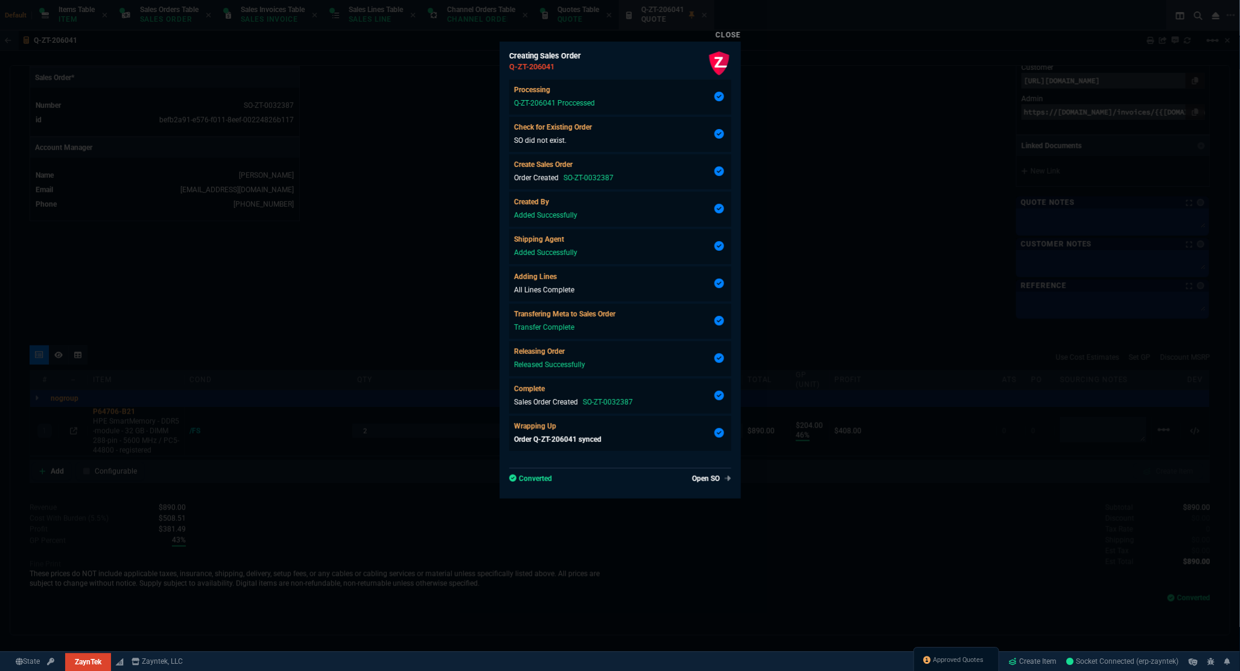
type input "46"
type input "204"
type input "82"
click at [817, 294] on div at bounding box center [620, 335] width 1240 height 671
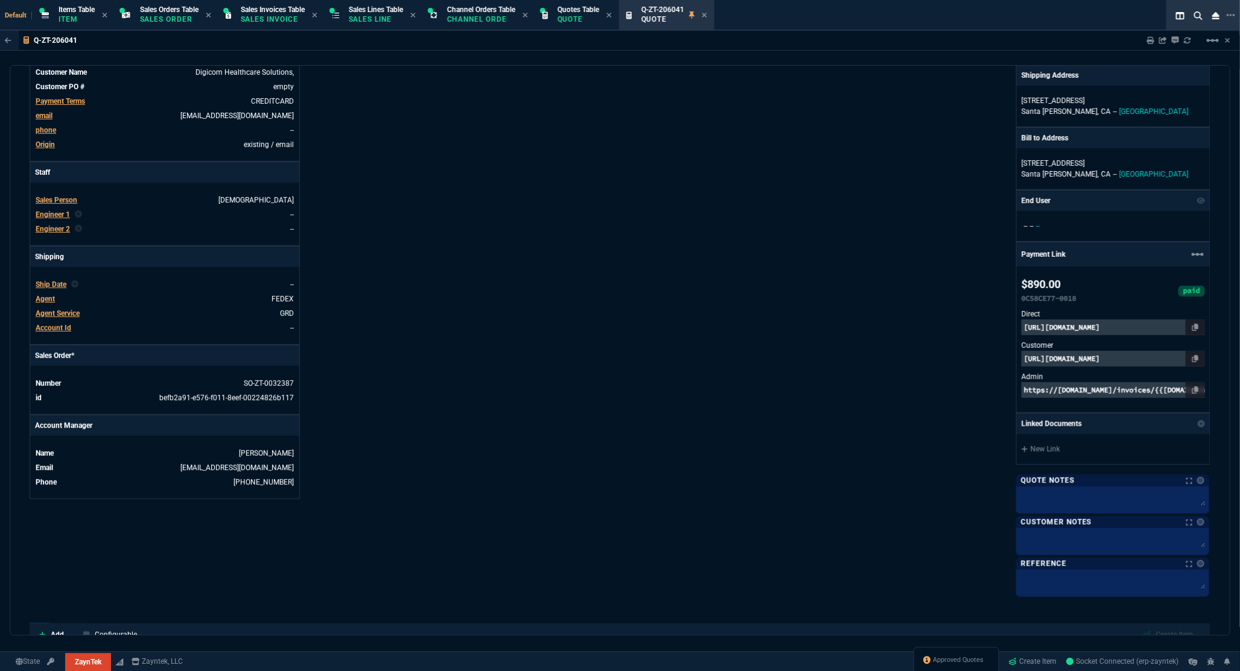
scroll to position [0, 0]
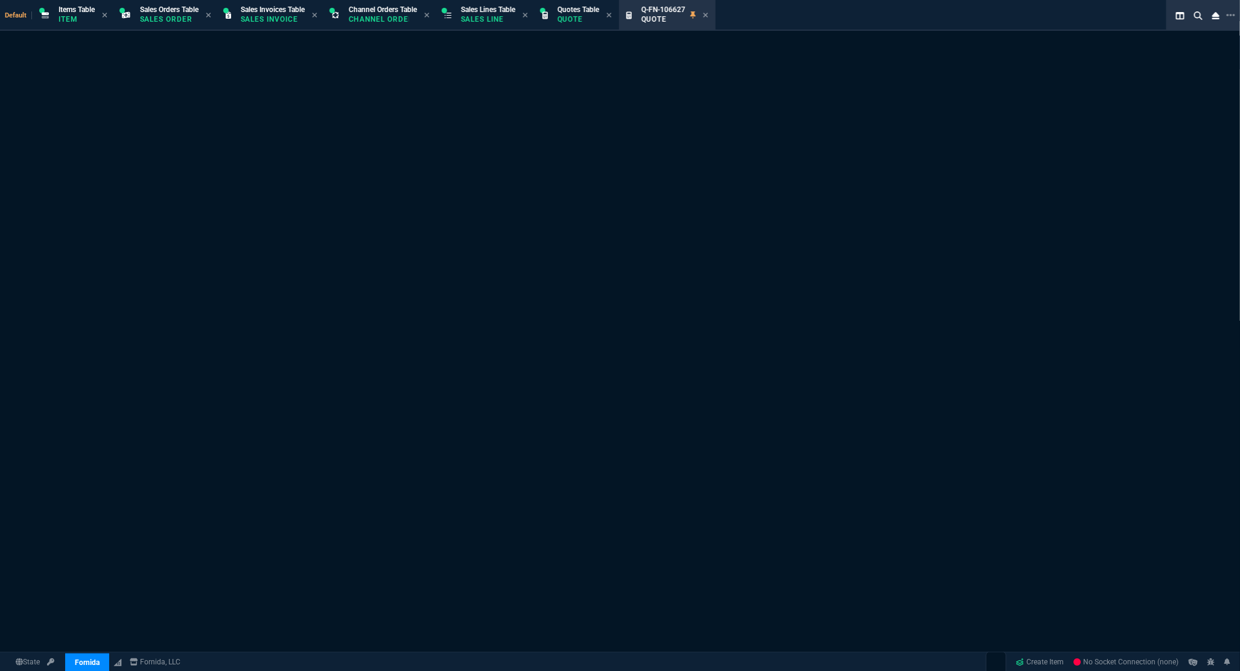
select select "12: [PERSON_NAME]"
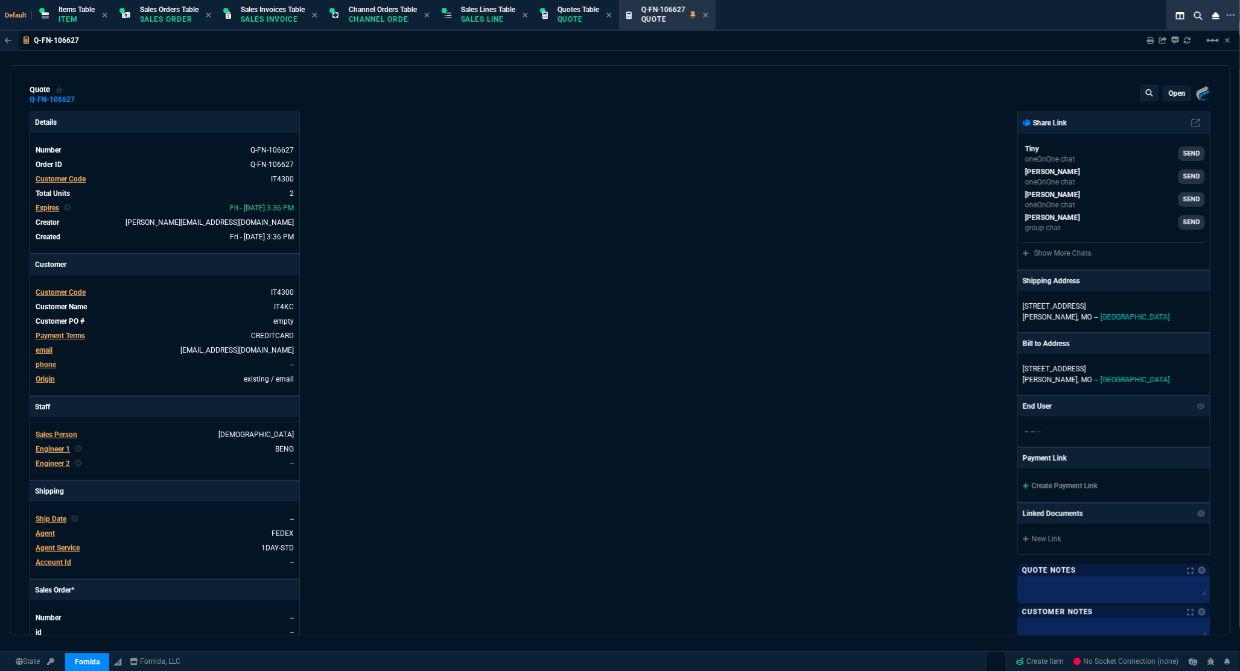
type input "9"
type input "118"
type input "1908.52"
type input "24"
type input "525"
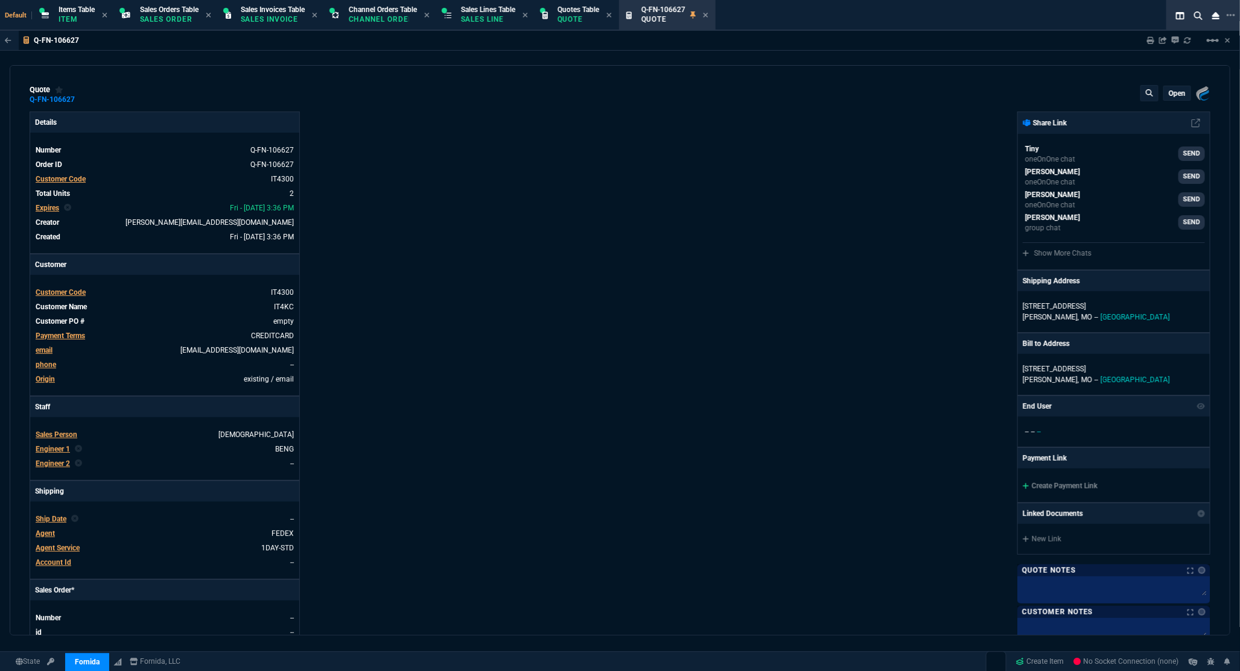
type input "3256.52"
type input "32"
type input "34"
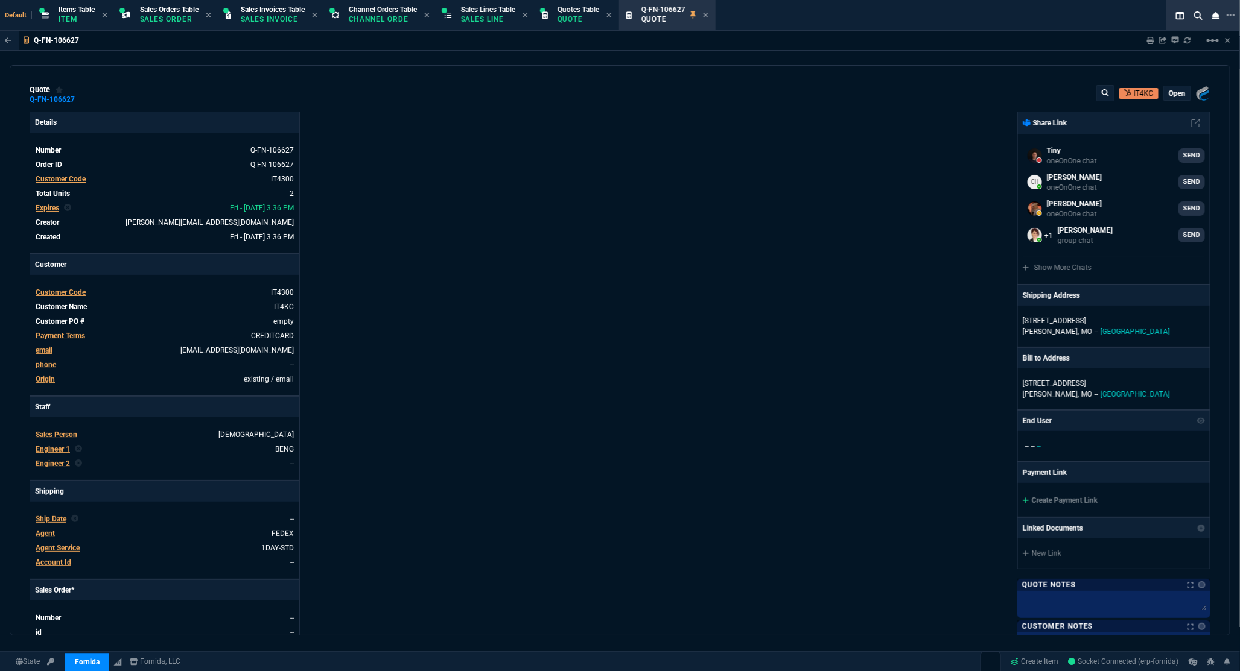
drag, startPoint x: 914, startPoint y: 671, endPoint x: 192, endPoint y: 38, distance: 960.2
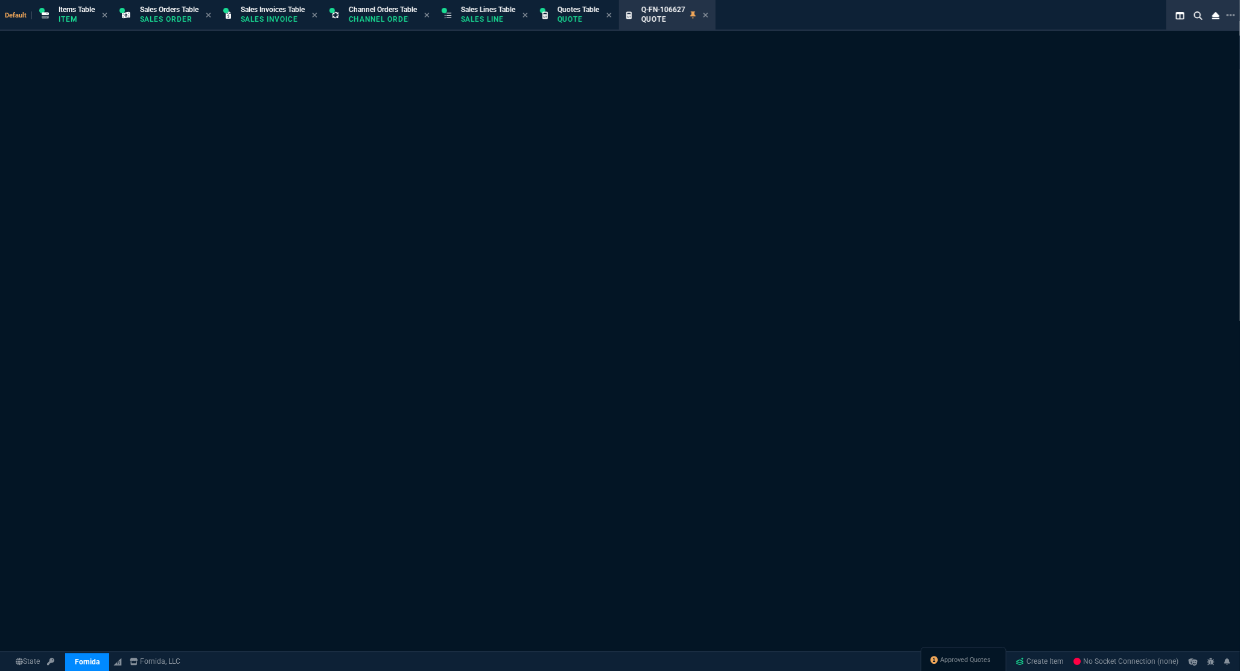
select select "12: [PERSON_NAME]"
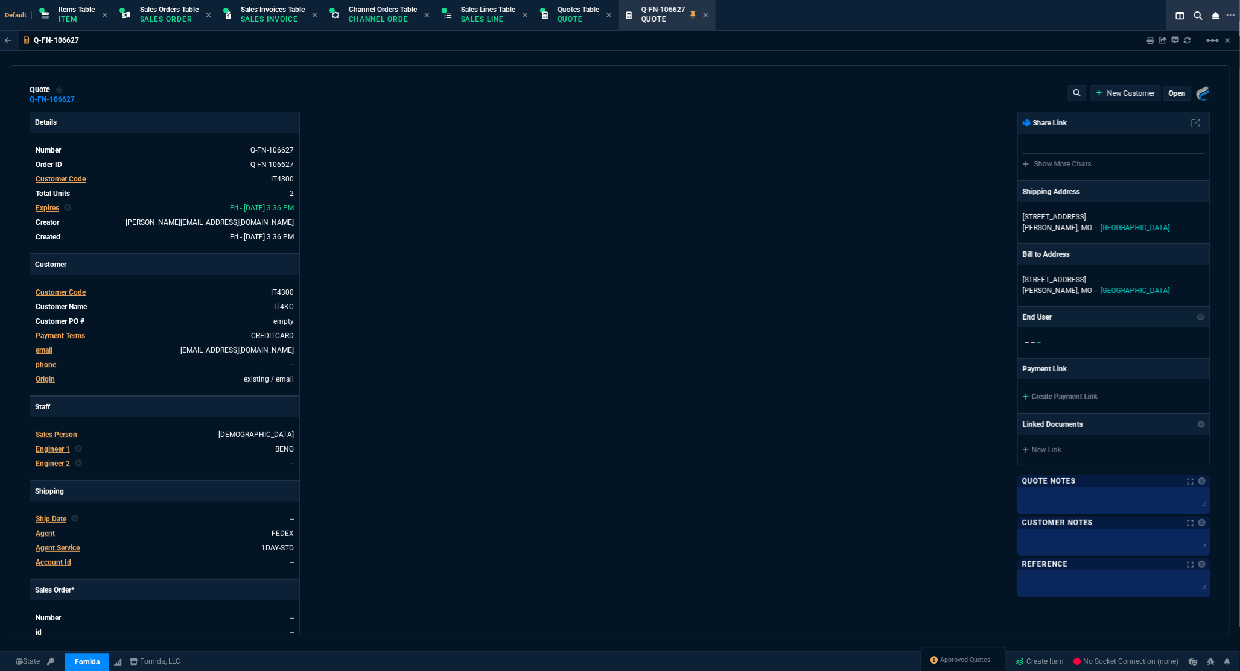
type input "9"
type input "118"
type input "1908.52"
type input "24"
type input "525"
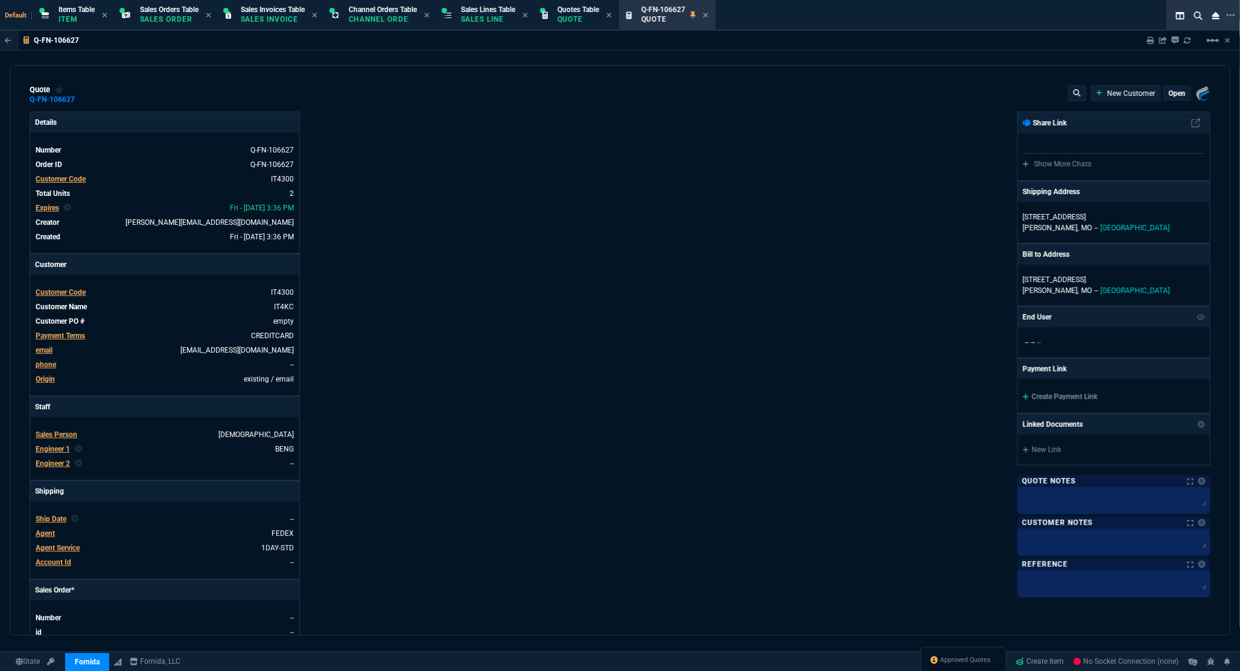
type input "3256.52"
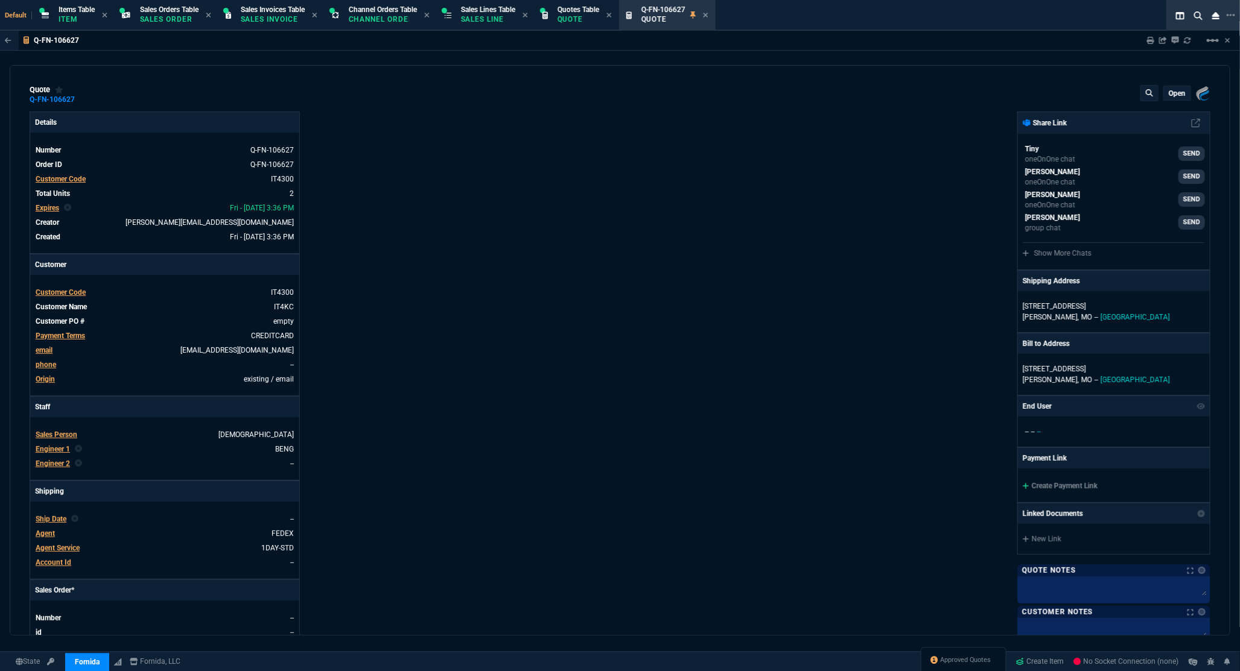
type input "32"
type input "34"
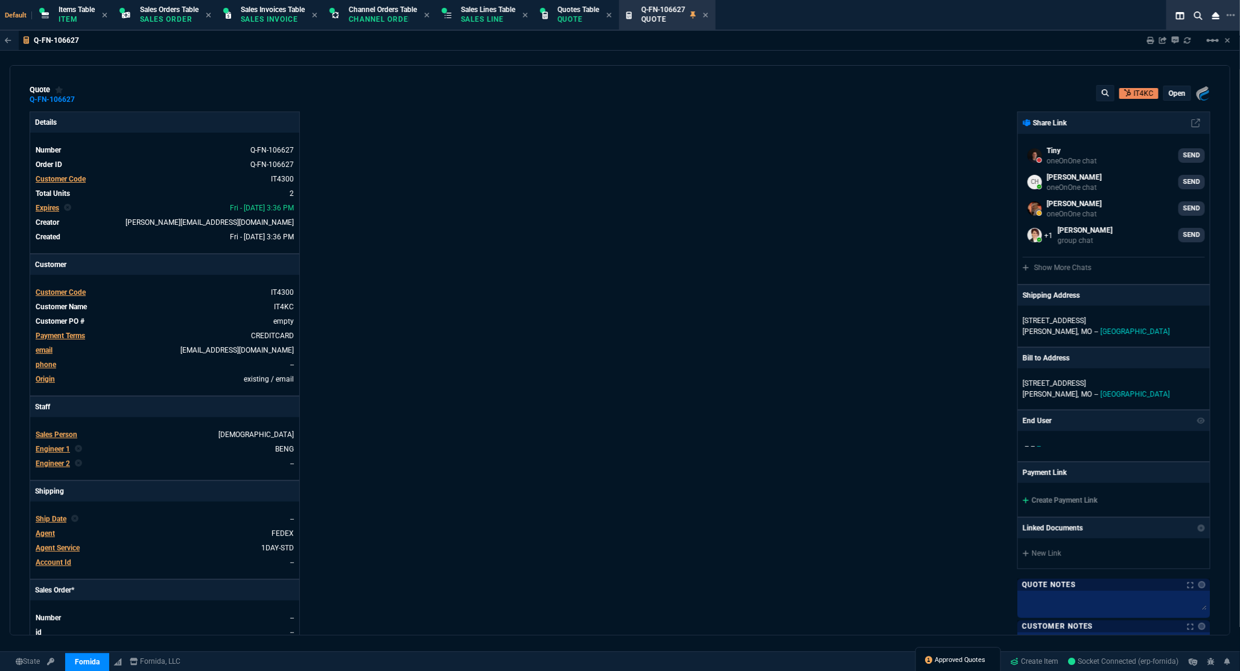
click at [969, 660] on span "Approved Quotes" at bounding box center [960, 661] width 51 height 10
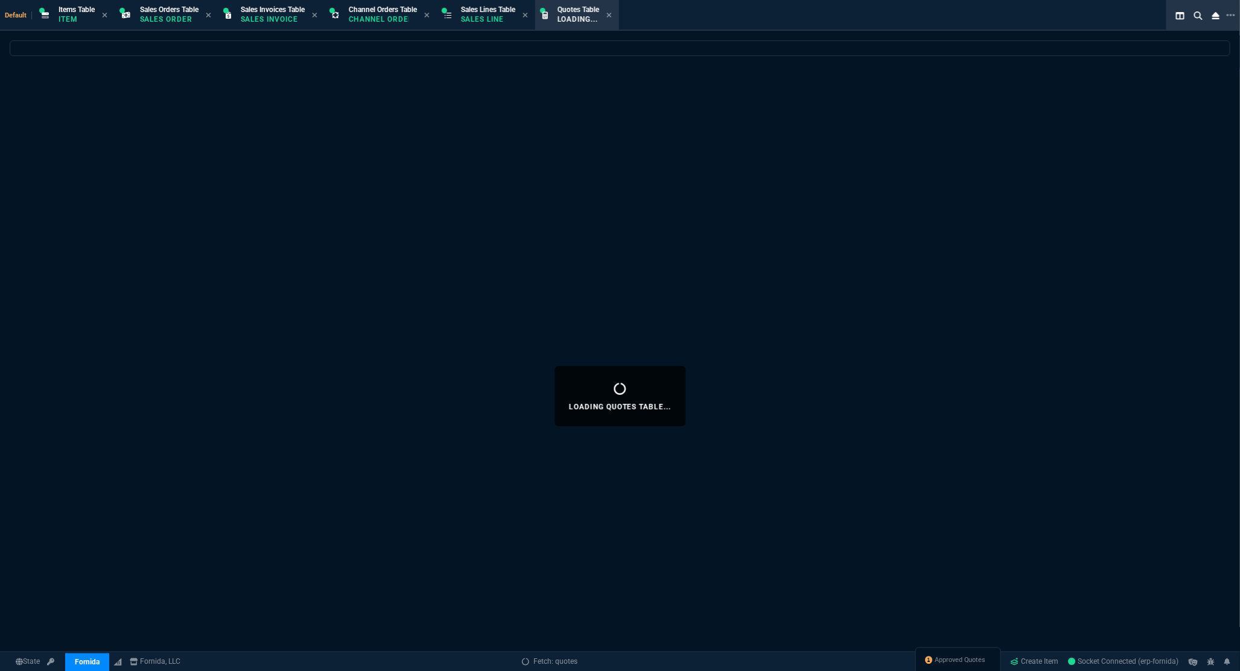
select select
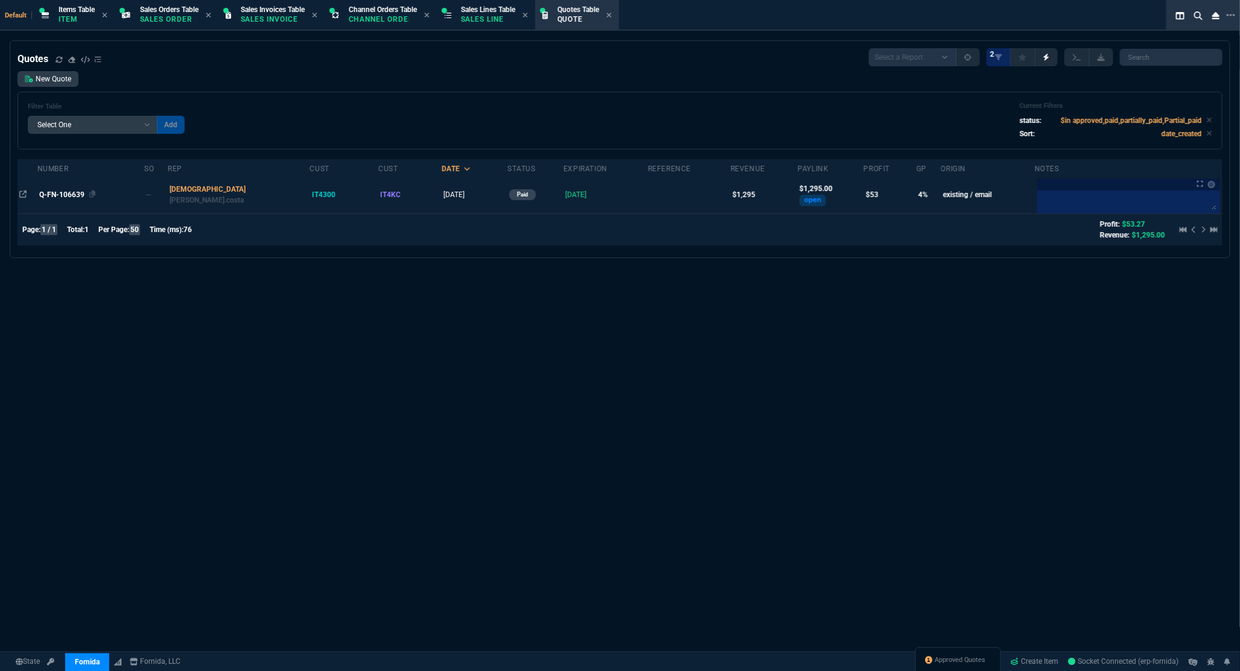
click at [57, 192] on span "Q-FN-106639" at bounding box center [61, 195] width 45 height 8
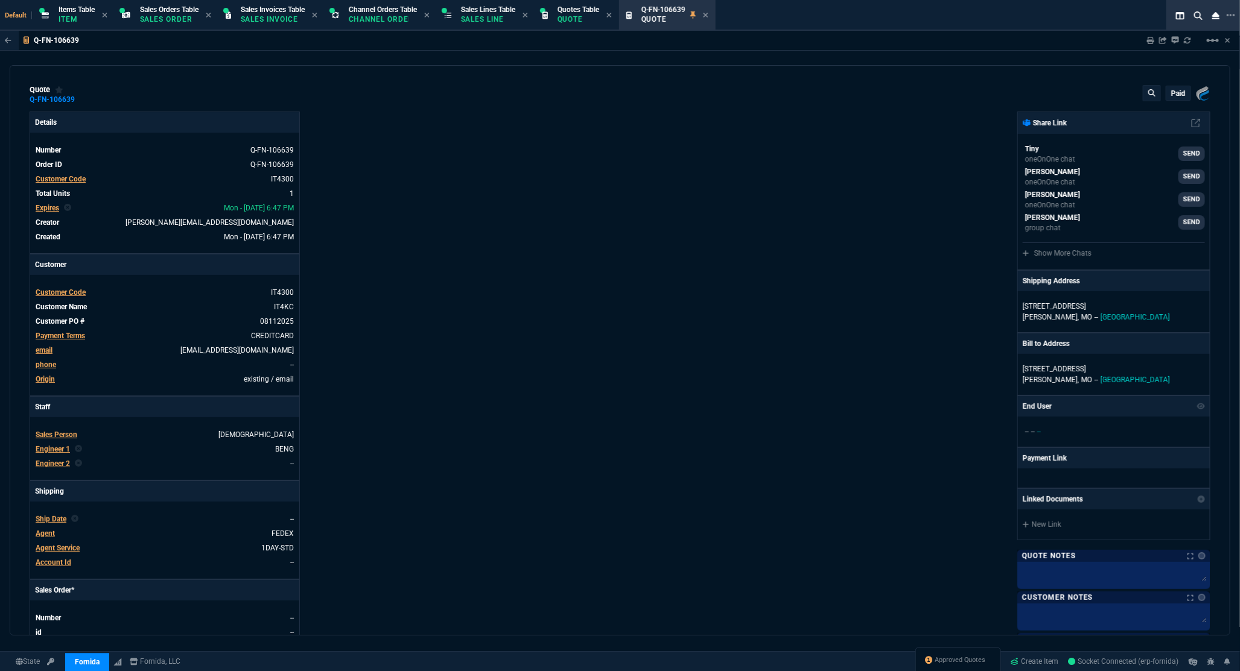
type input "9"
type input "118"
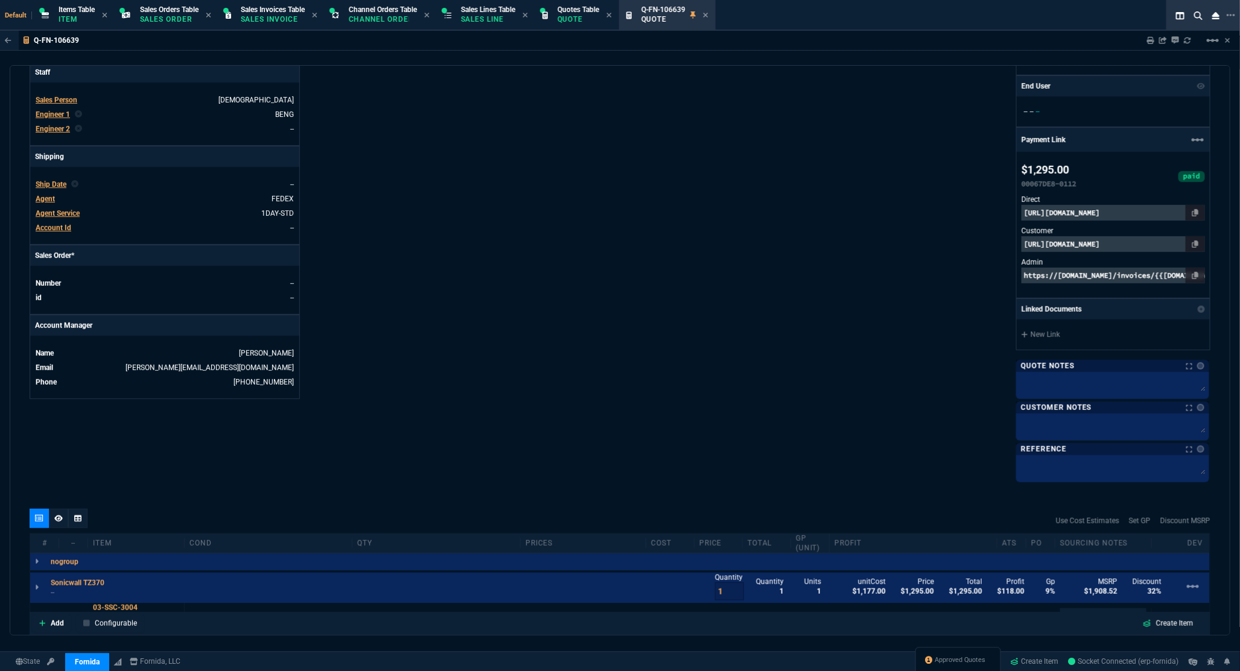
type input "1908.52"
type input "32"
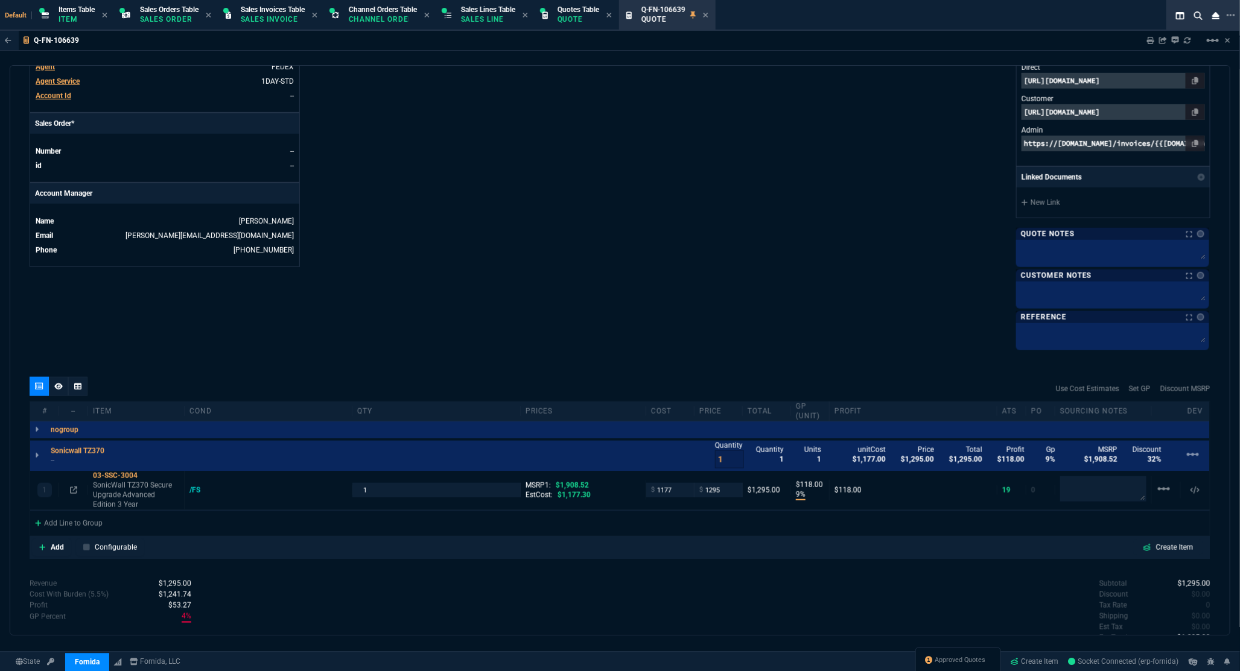
scroll to position [548, 0]
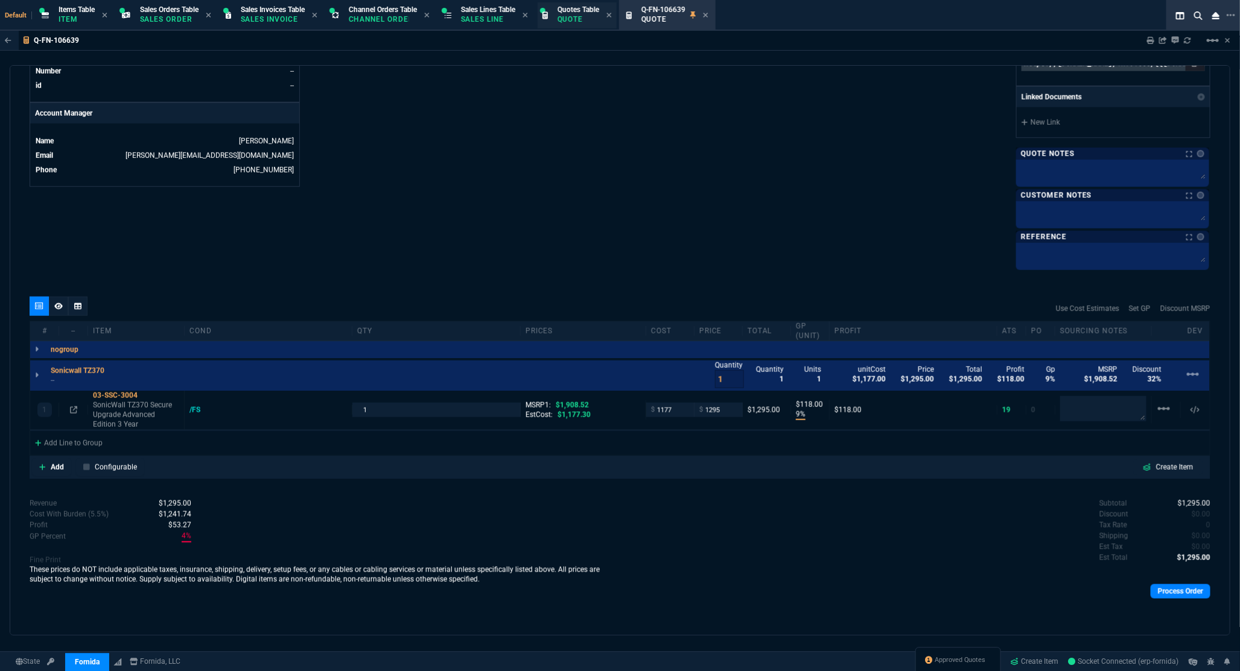
click at [559, 15] on div "Quotes Table Quote" at bounding box center [577, 15] width 79 height 26
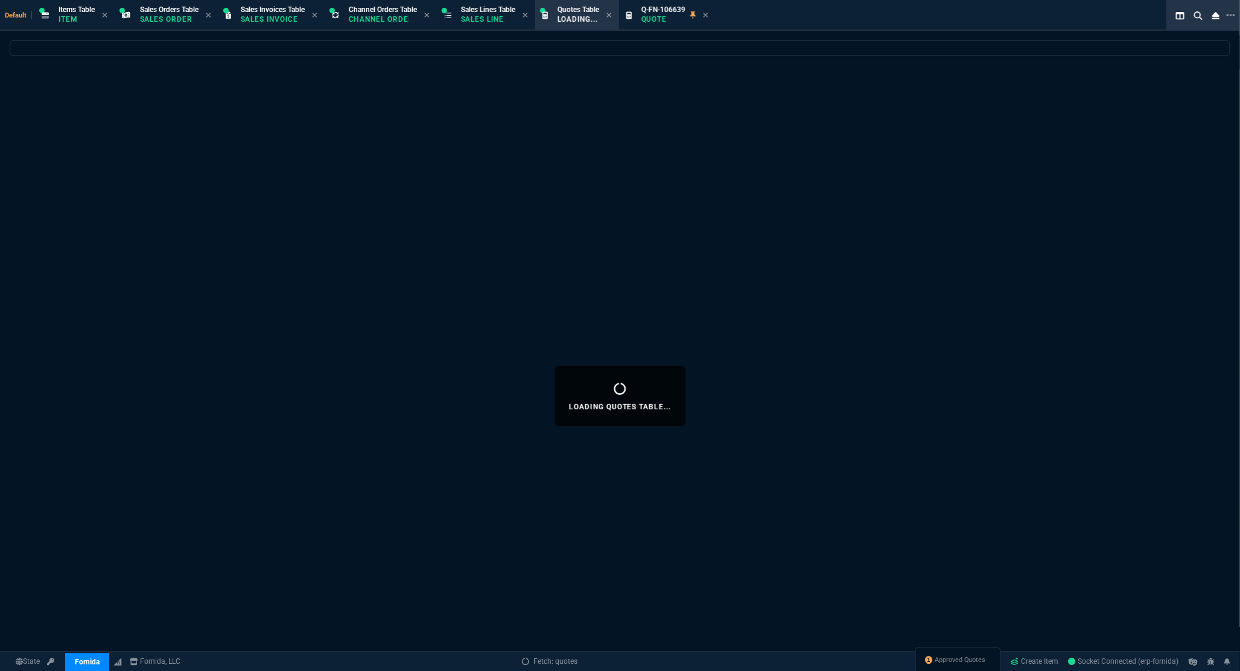
select select
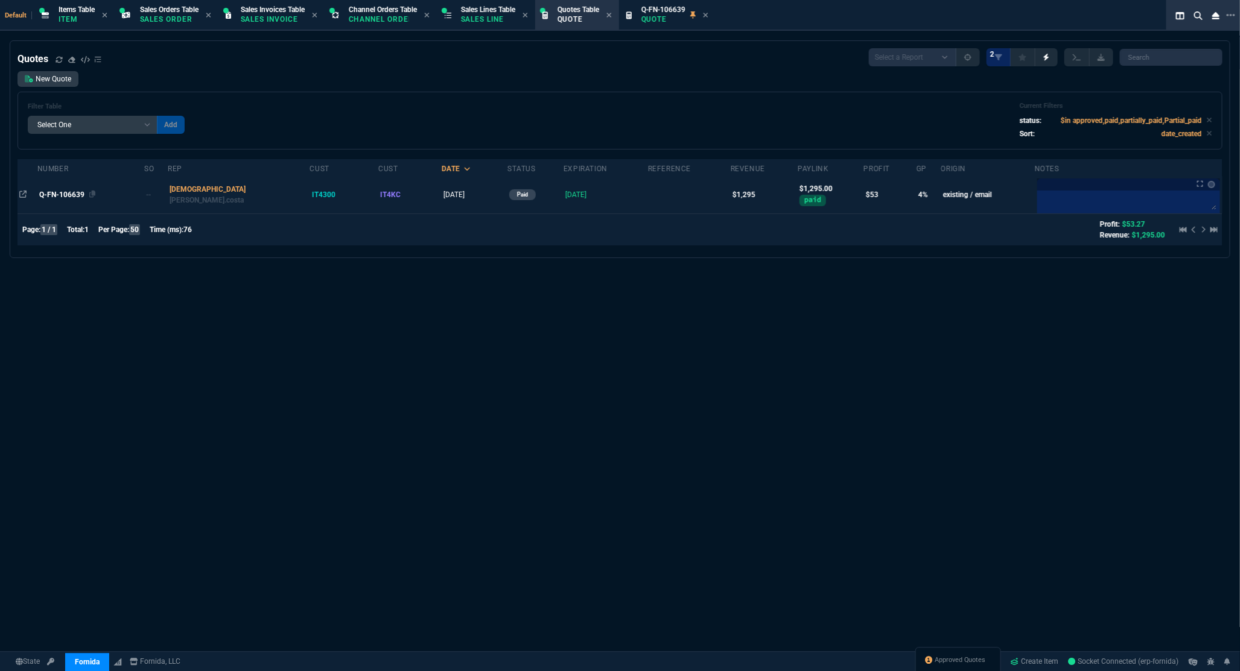
click at [72, 191] on span "Q-FN-106639" at bounding box center [61, 195] width 45 height 8
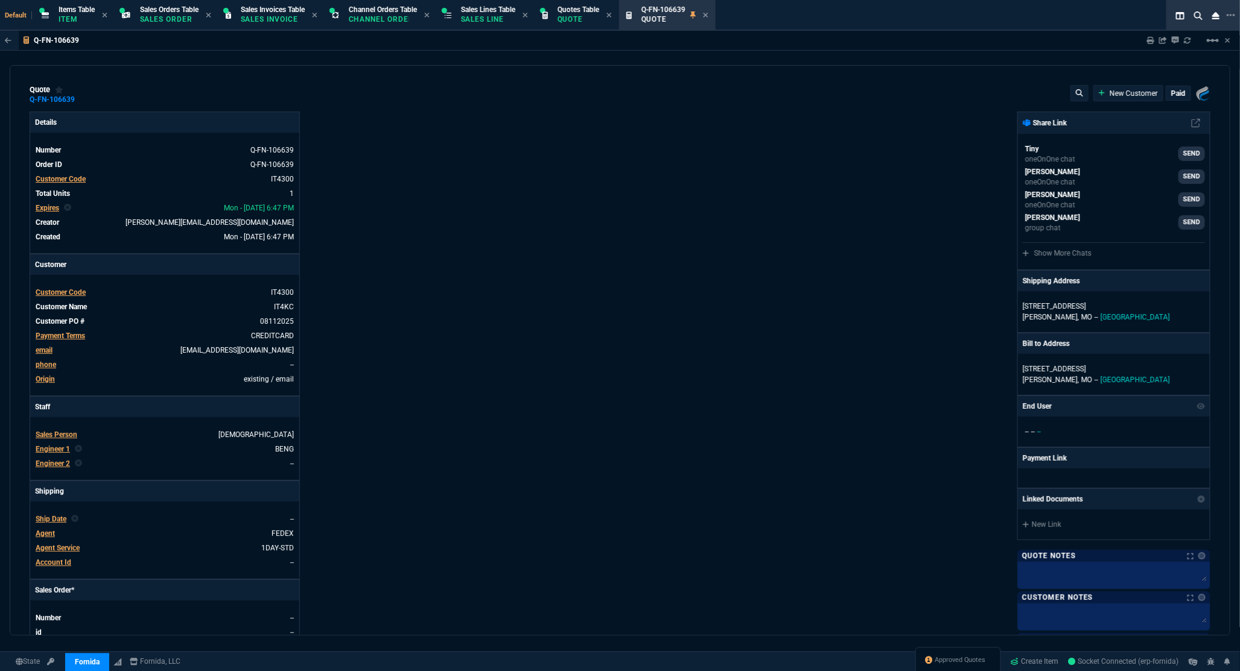
type input "9"
type input "118"
type input "1908.52"
type input "32"
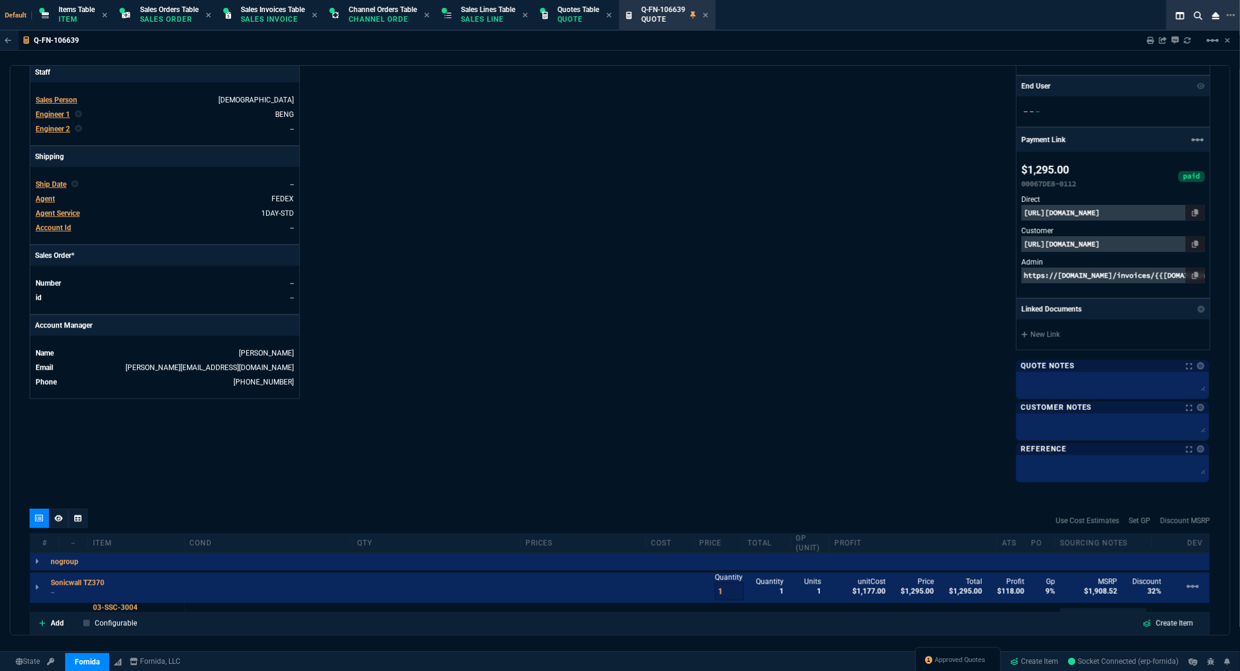
scroll to position [536, 0]
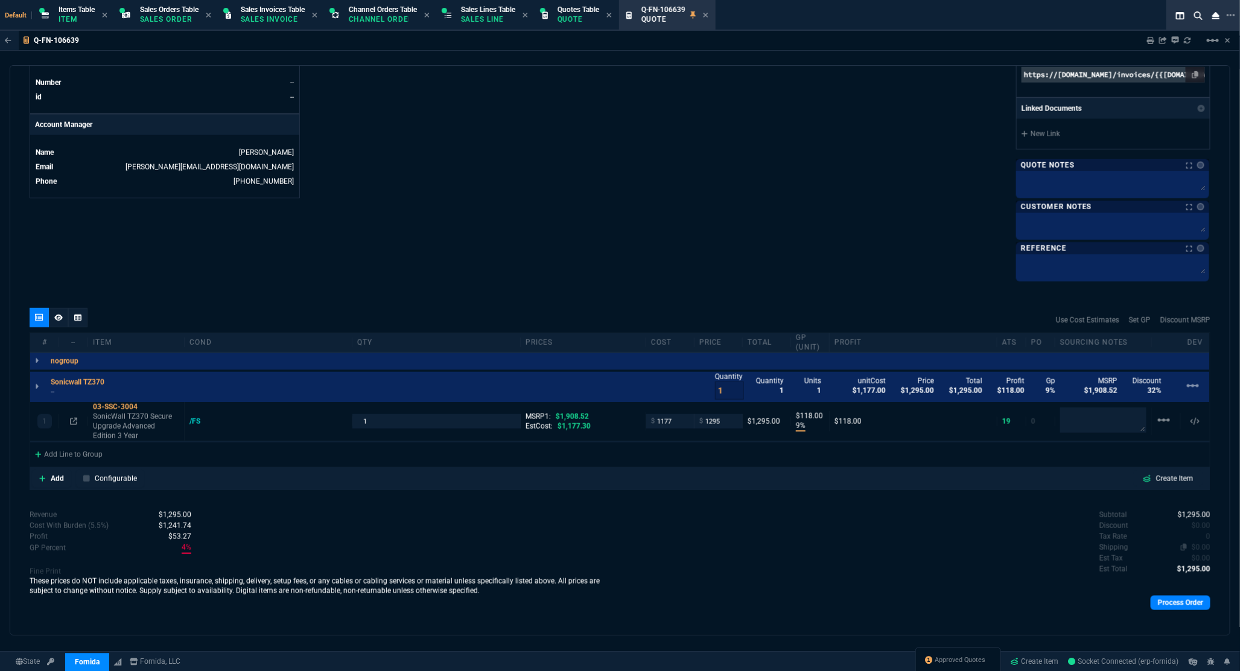
click at [1193, 551] on span "$0.00" at bounding box center [1200, 548] width 19 height 8
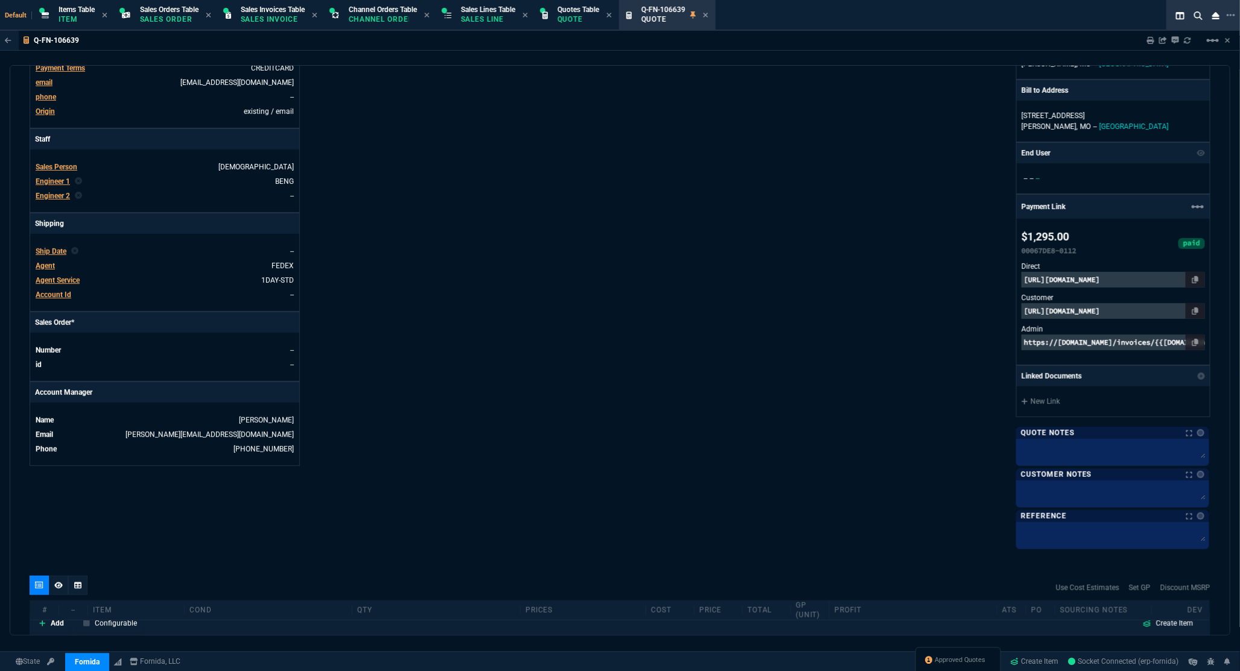
scroll to position [548, 0]
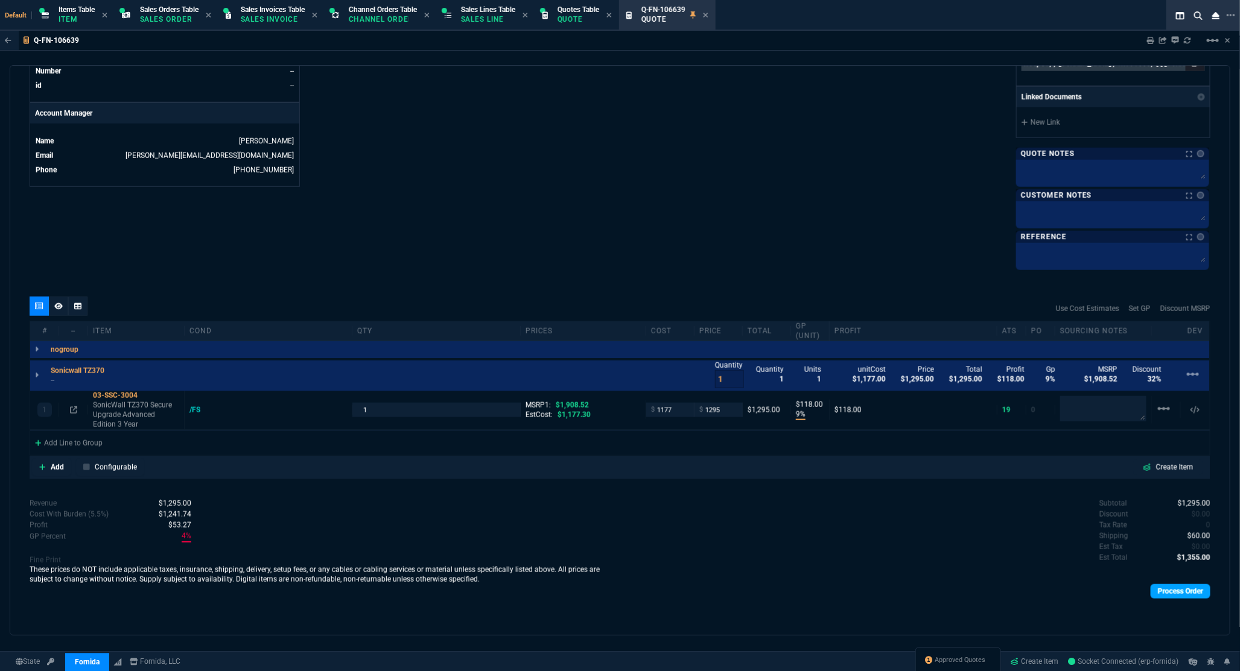
click at [1178, 590] on link "Process Order" at bounding box center [1180, 592] width 60 height 14
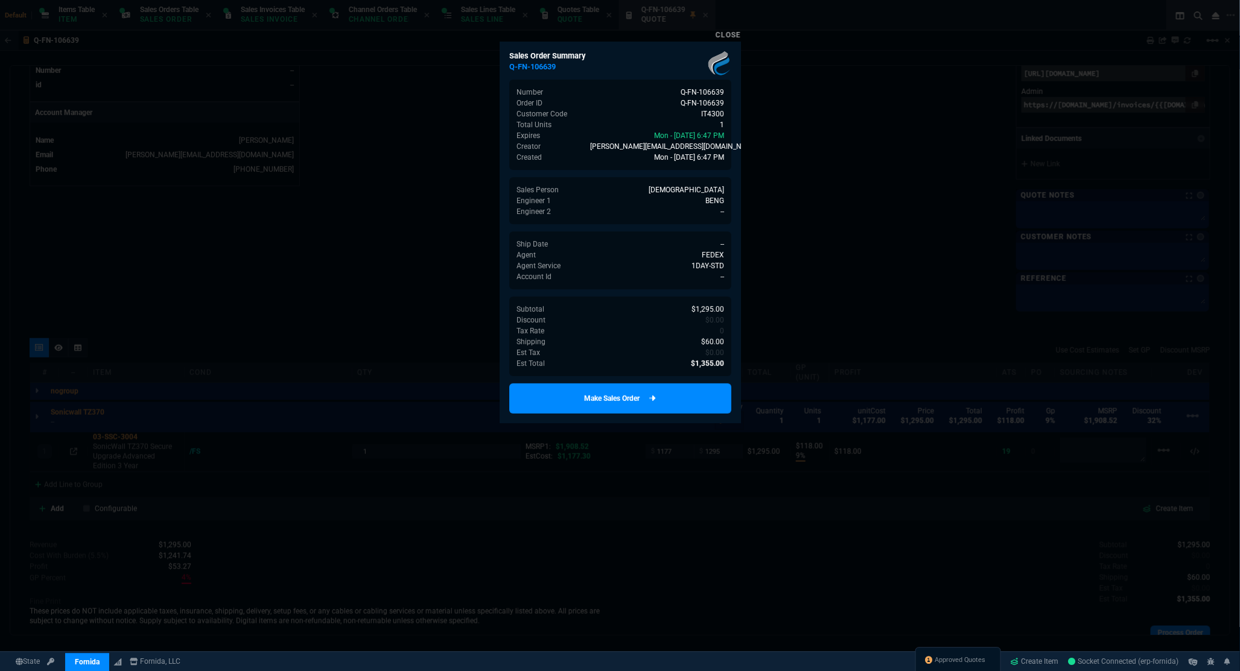
click at [640, 398] on link "Make Sales Order" at bounding box center [620, 399] width 222 height 30
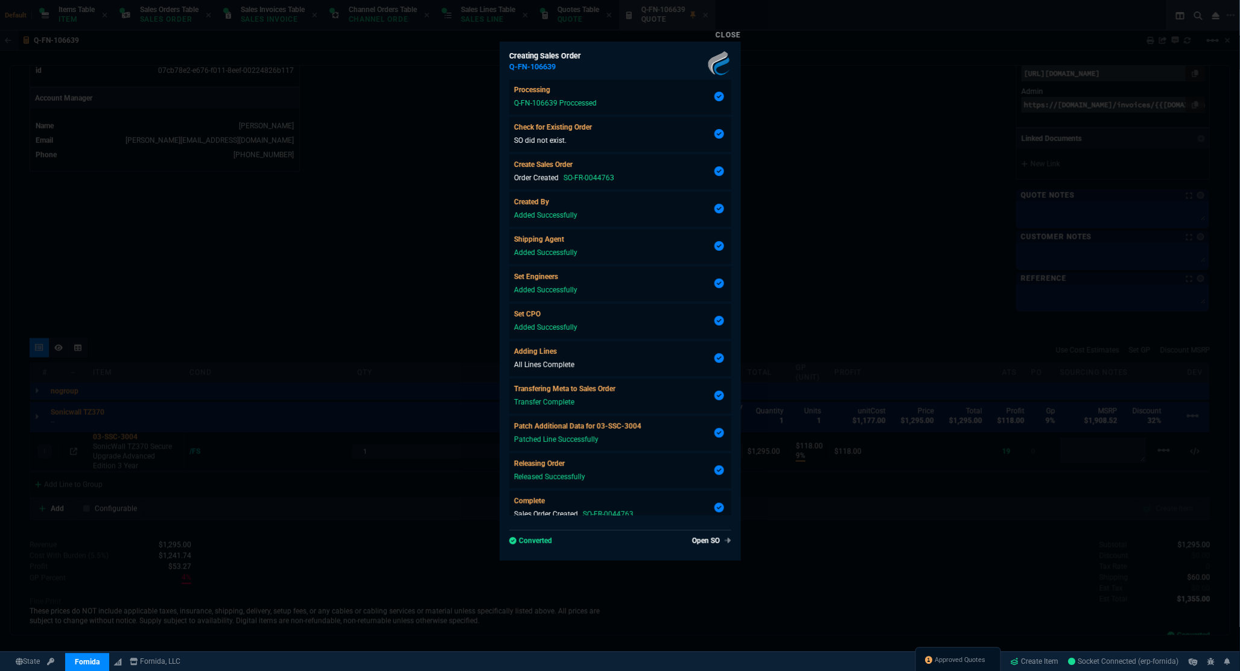
type input "9"
type input "118"
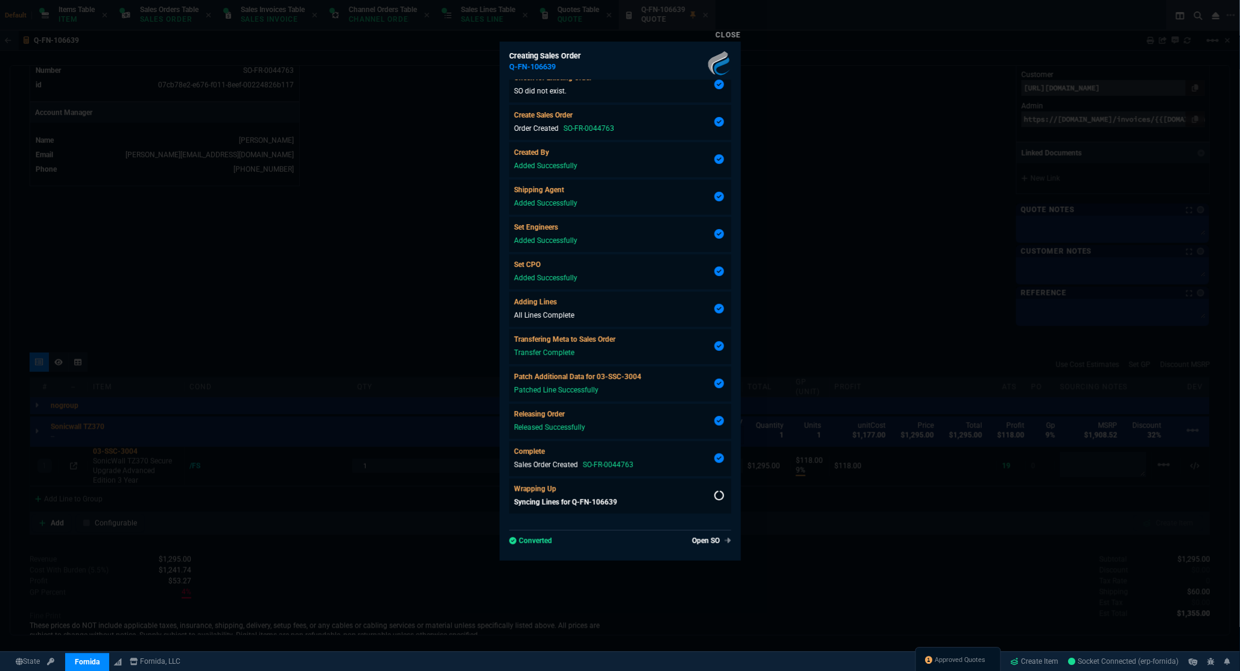
type input "32"
click at [702, 538] on link "Open SO" at bounding box center [709, 541] width 44 height 11
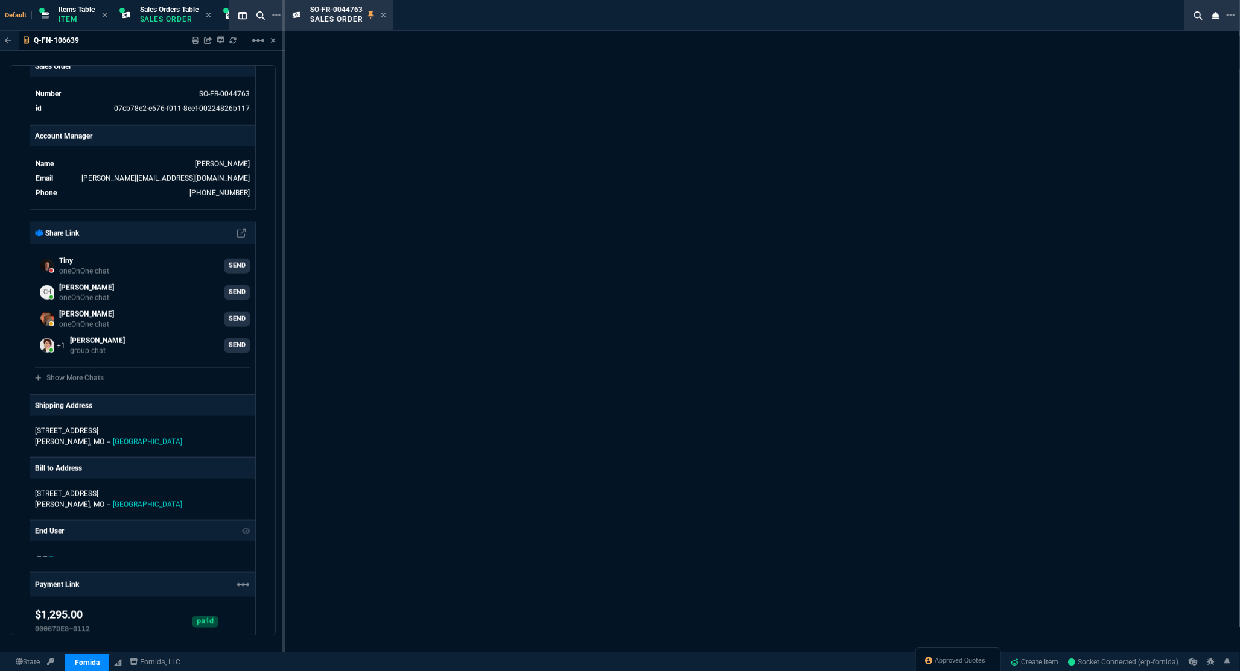
type input "9"
type input "118"
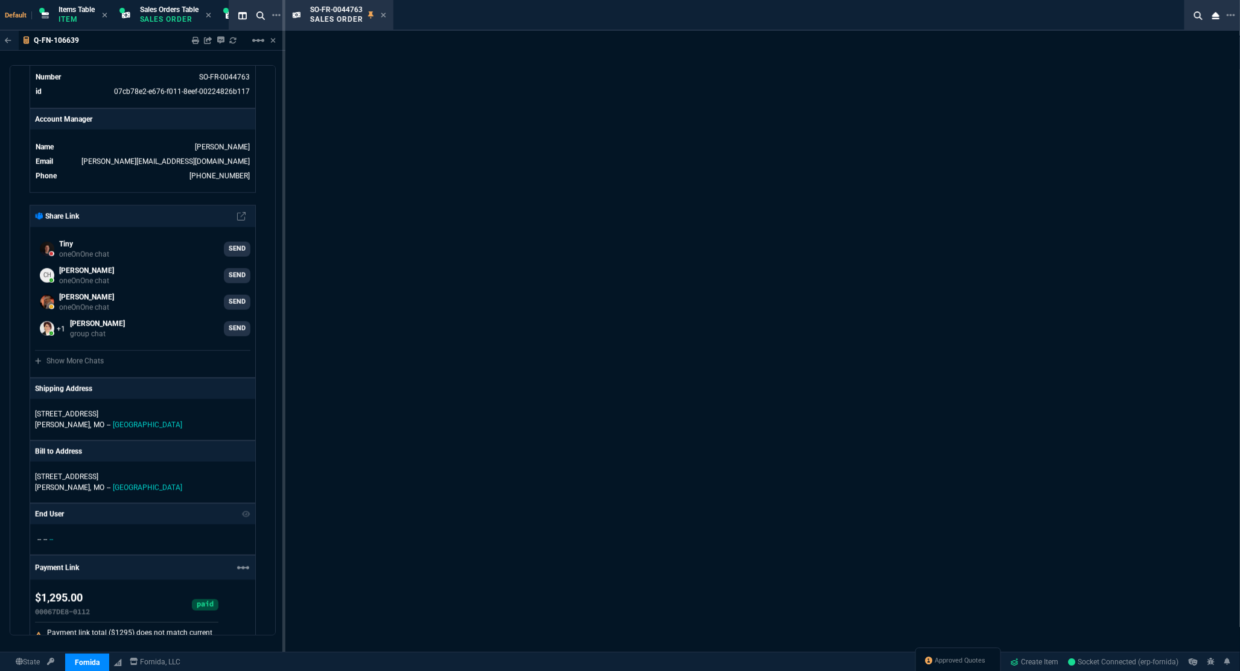
type input "32"
click at [383, 16] on icon at bounding box center [383, 14] width 5 height 7
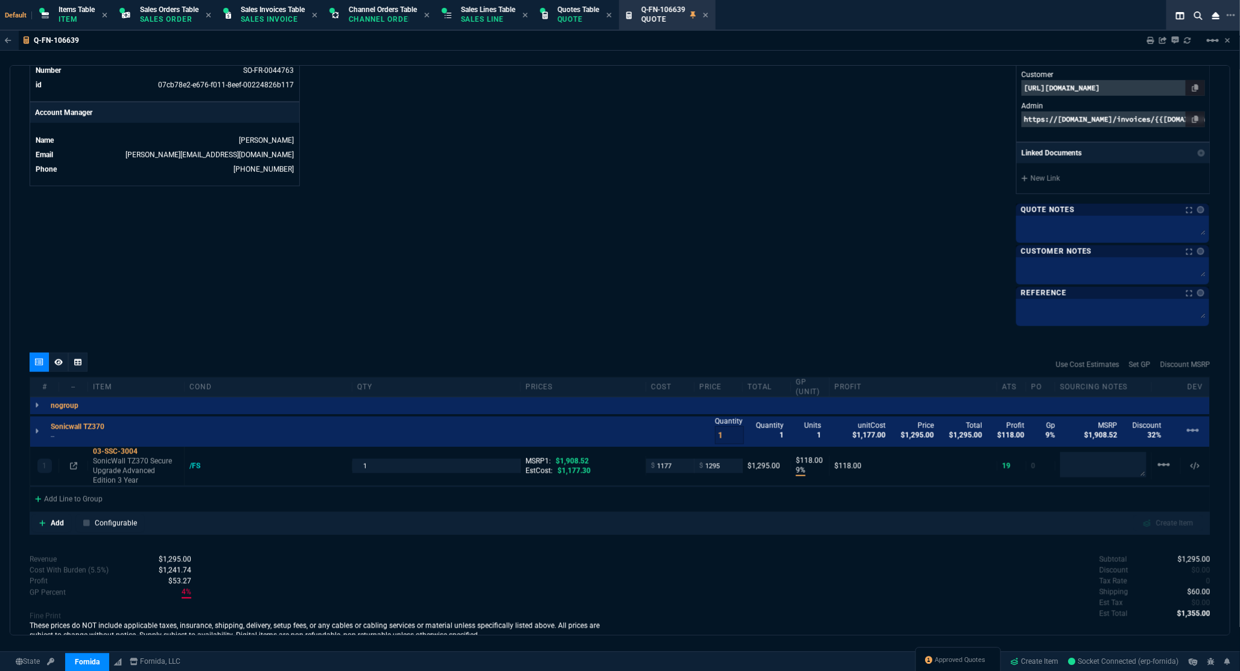
scroll to position [265, 0]
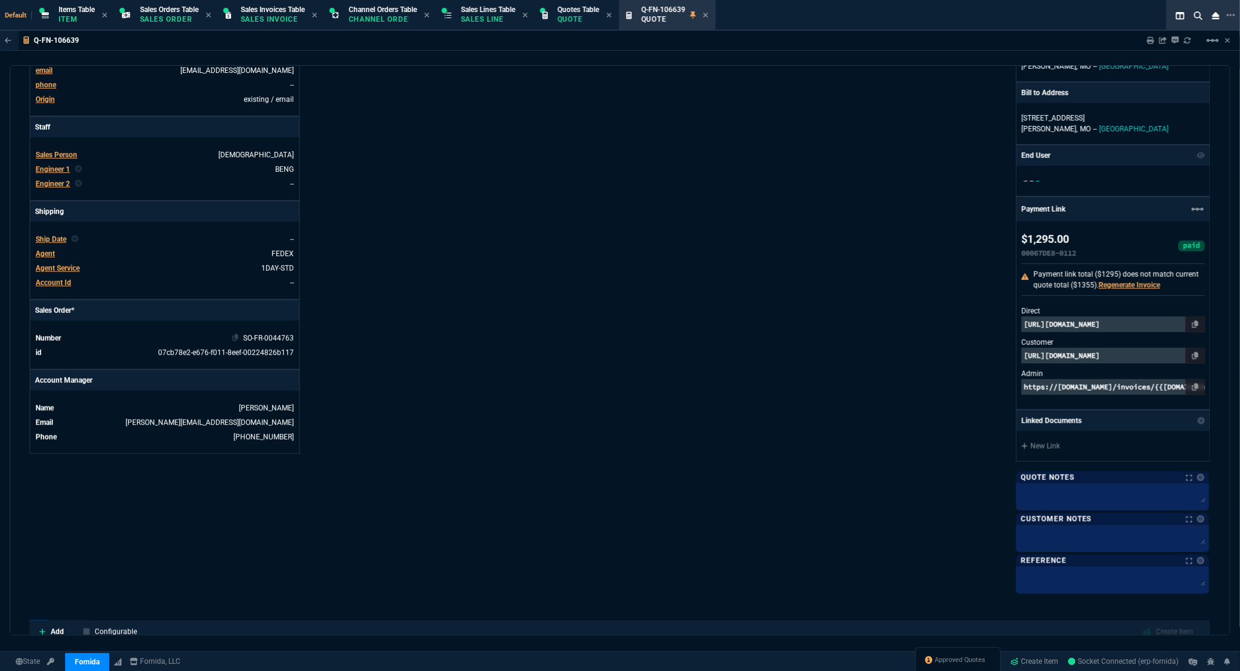
click at [259, 344] on td "SO-FR-0044763" at bounding box center [180, 338] width 229 height 12
click at [261, 342] on link "SO-FR-0044763" at bounding box center [268, 338] width 51 height 8
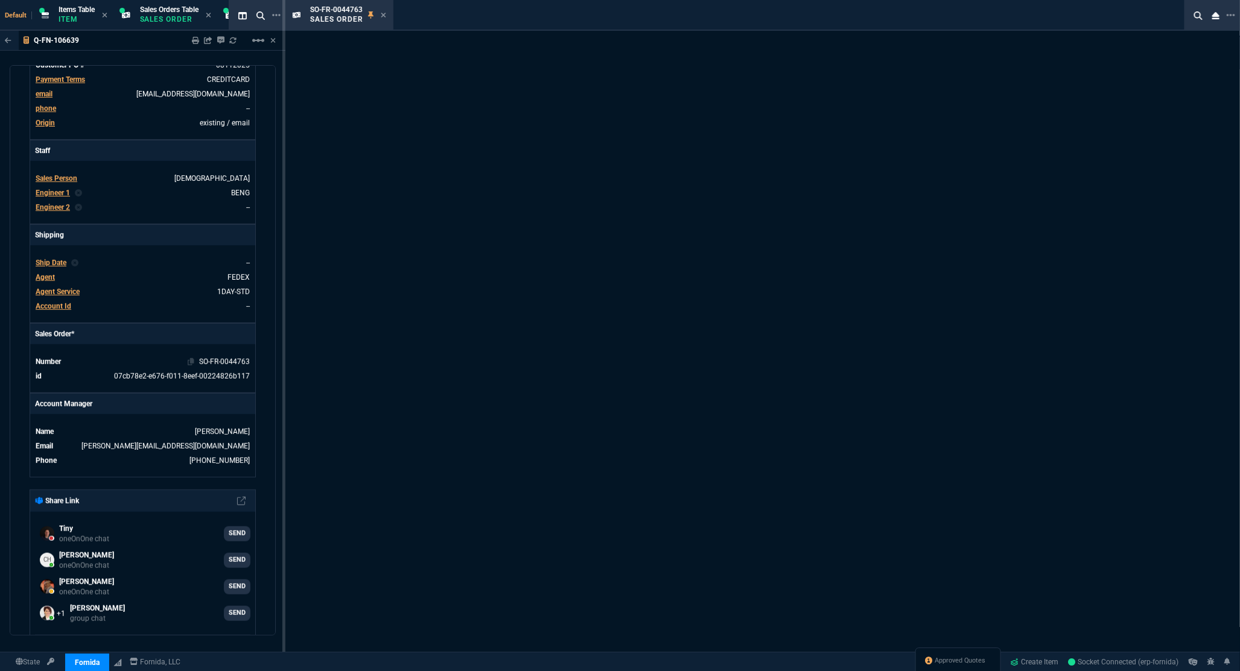
scroll to position [282, 0]
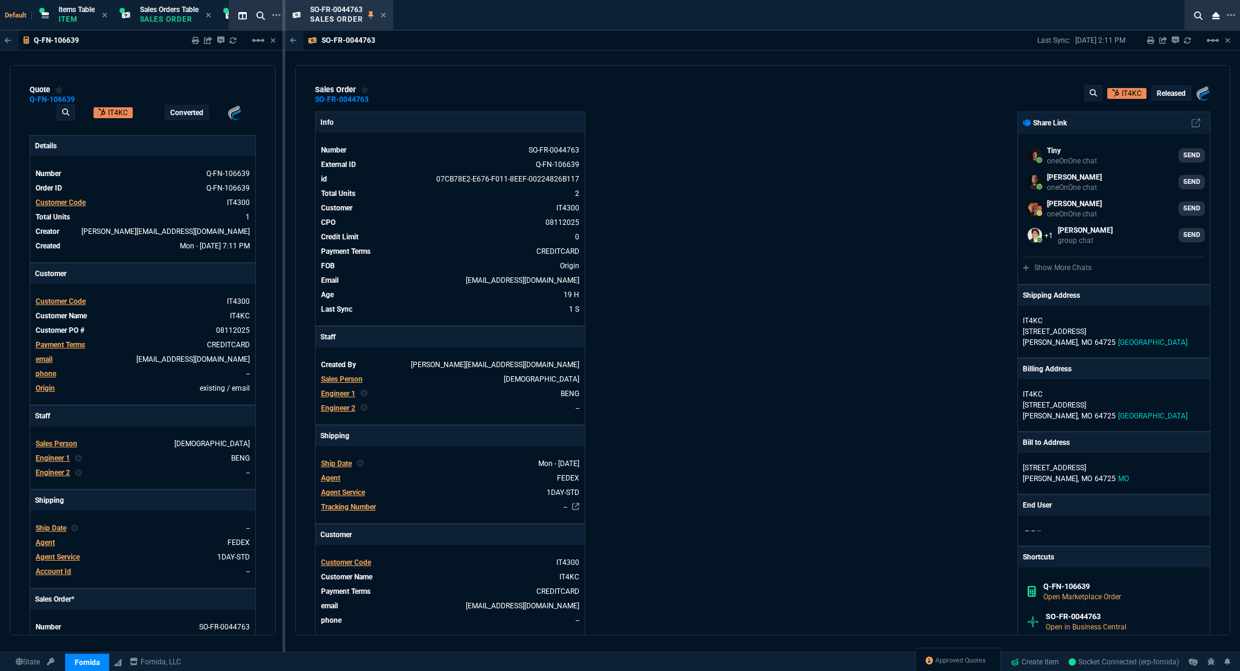
select select "12: [PERSON_NAME]"
